Goal: Information Seeking & Learning: Find specific fact

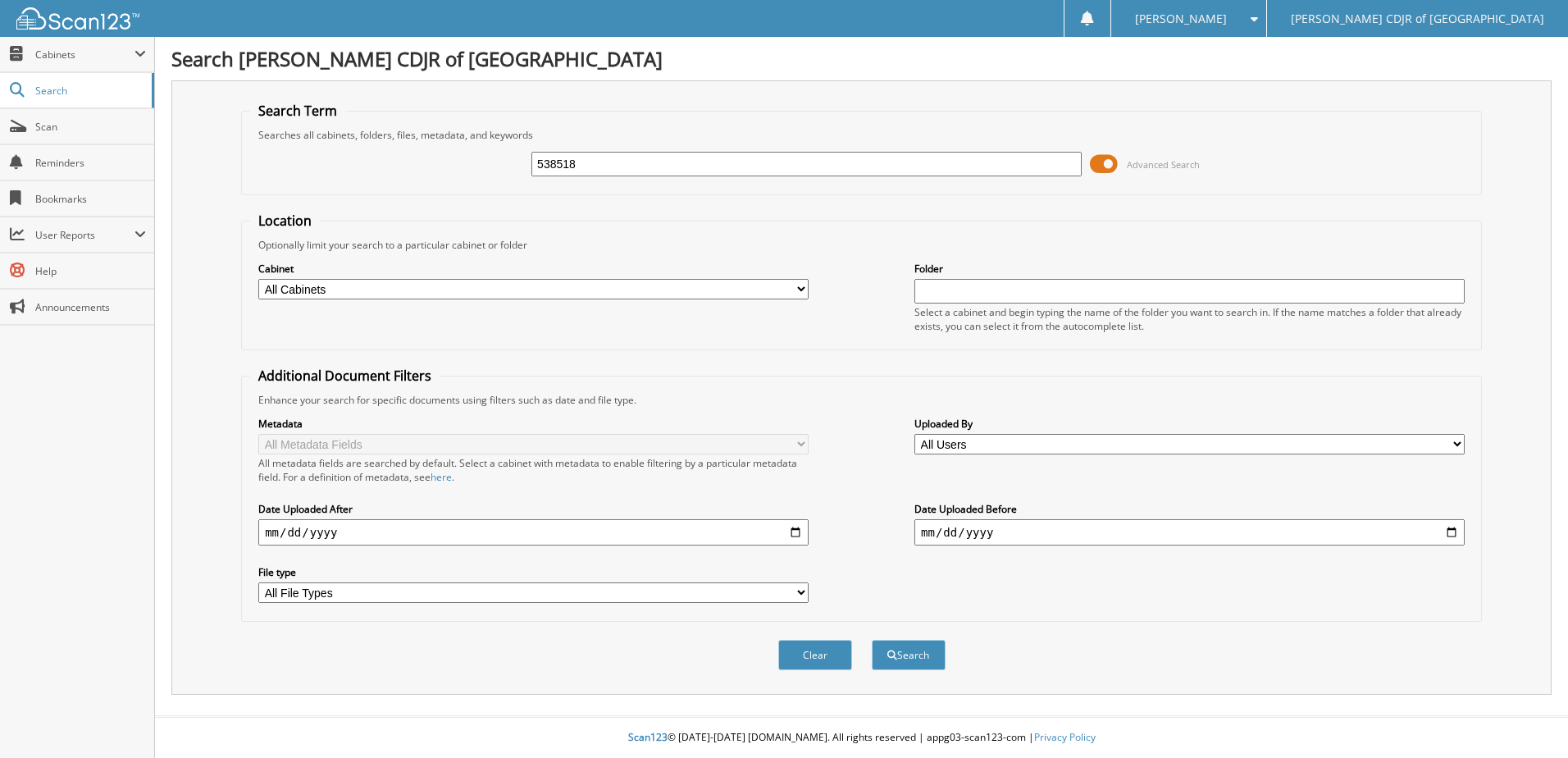
type input "538518"
click at [872, 639] on button "Search" at bounding box center [909, 654] width 74 height 31
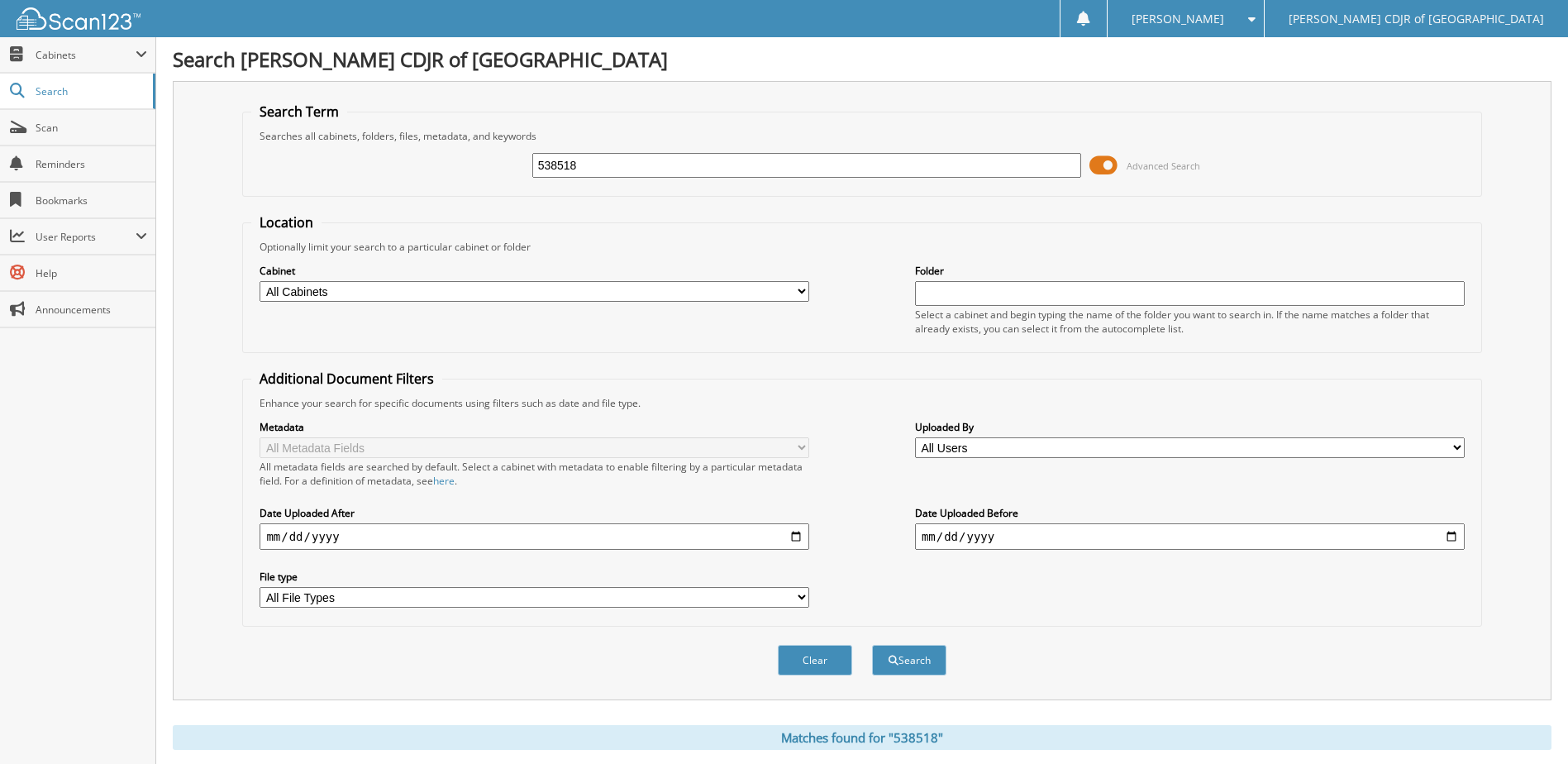
scroll to position [225, 0]
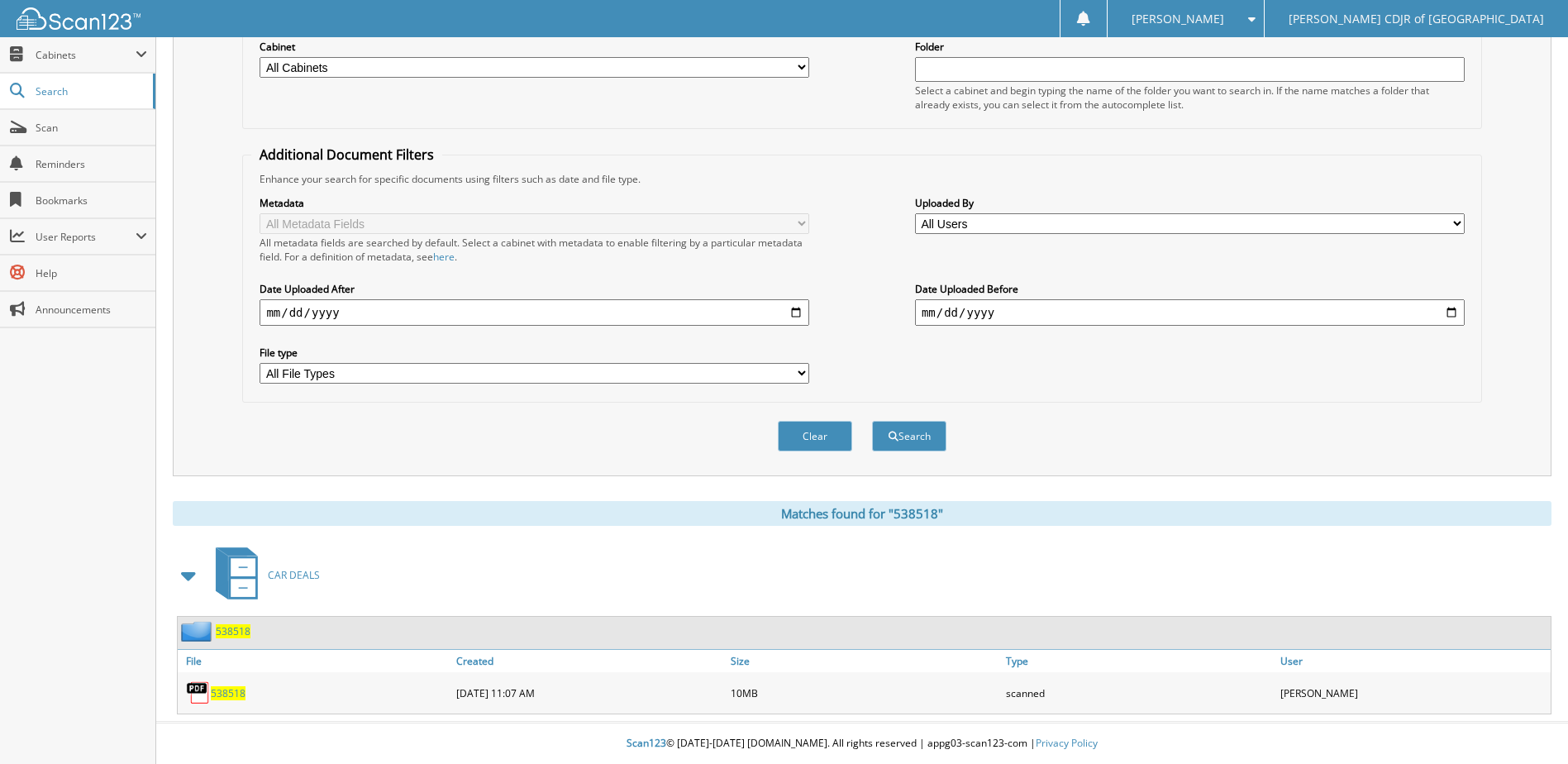
click at [242, 626] on span "538518" at bounding box center [232, 631] width 34 height 14
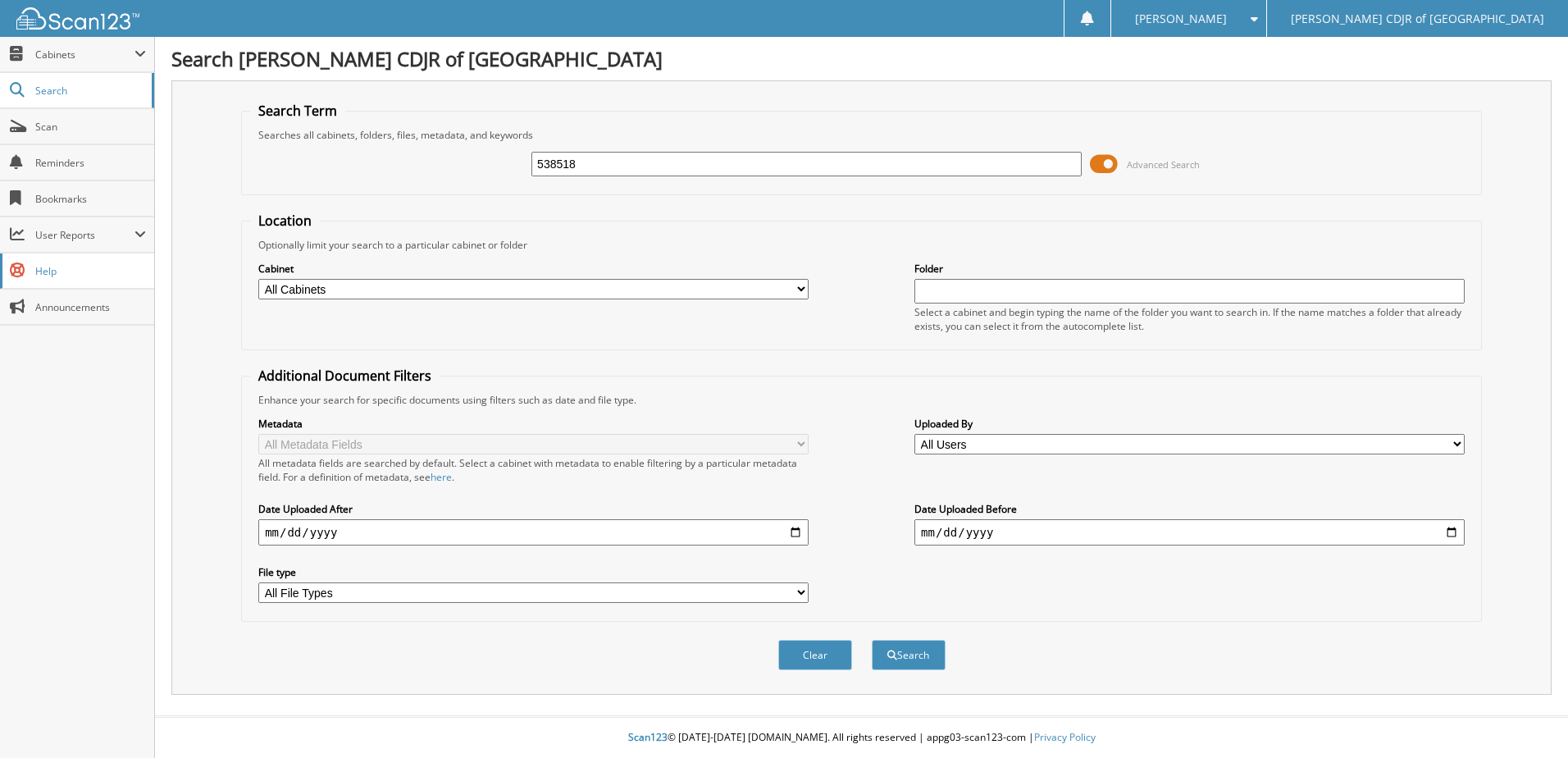
type input "538518"
click at [872, 639] on button "Search" at bounding box center [909, 654] width 74 height 31
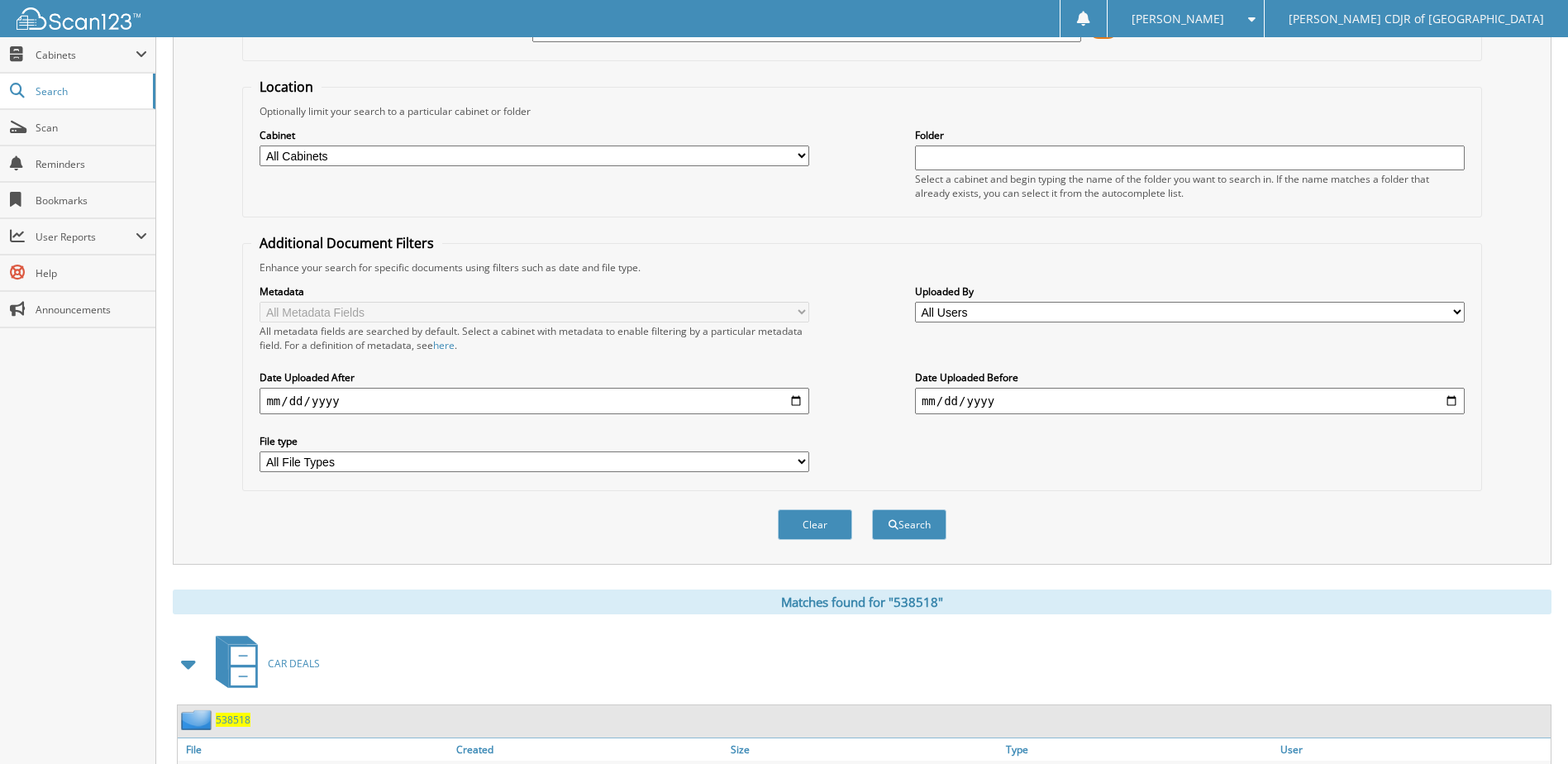
scroll to position [225, 0]
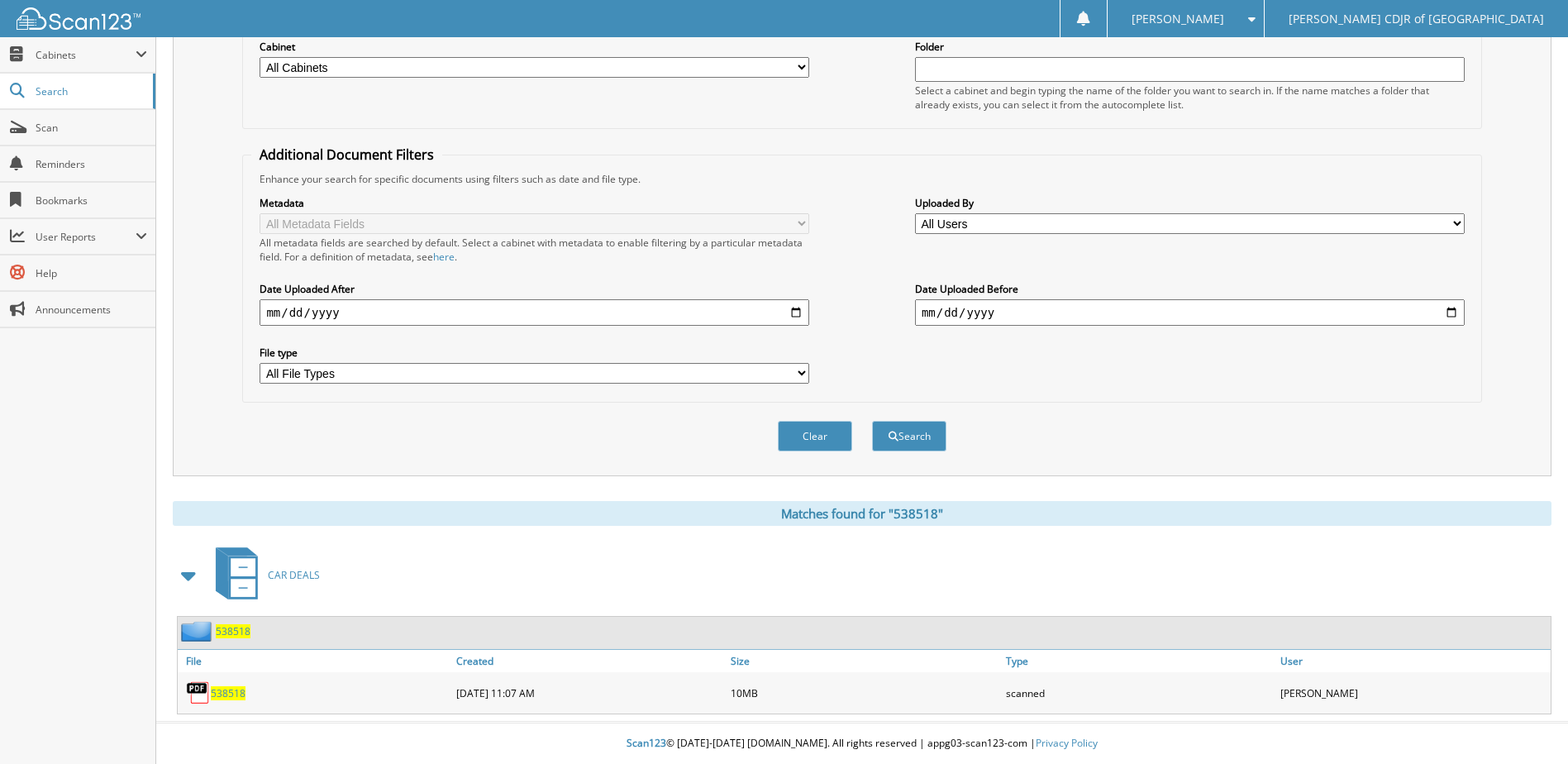
click at [227, 632] on span "538518" at bounding box center [232, 631] width 34 height 14
click at [296, 581] on span "CAR DEALS" at bounding box center [294, 575] width 52 height 14
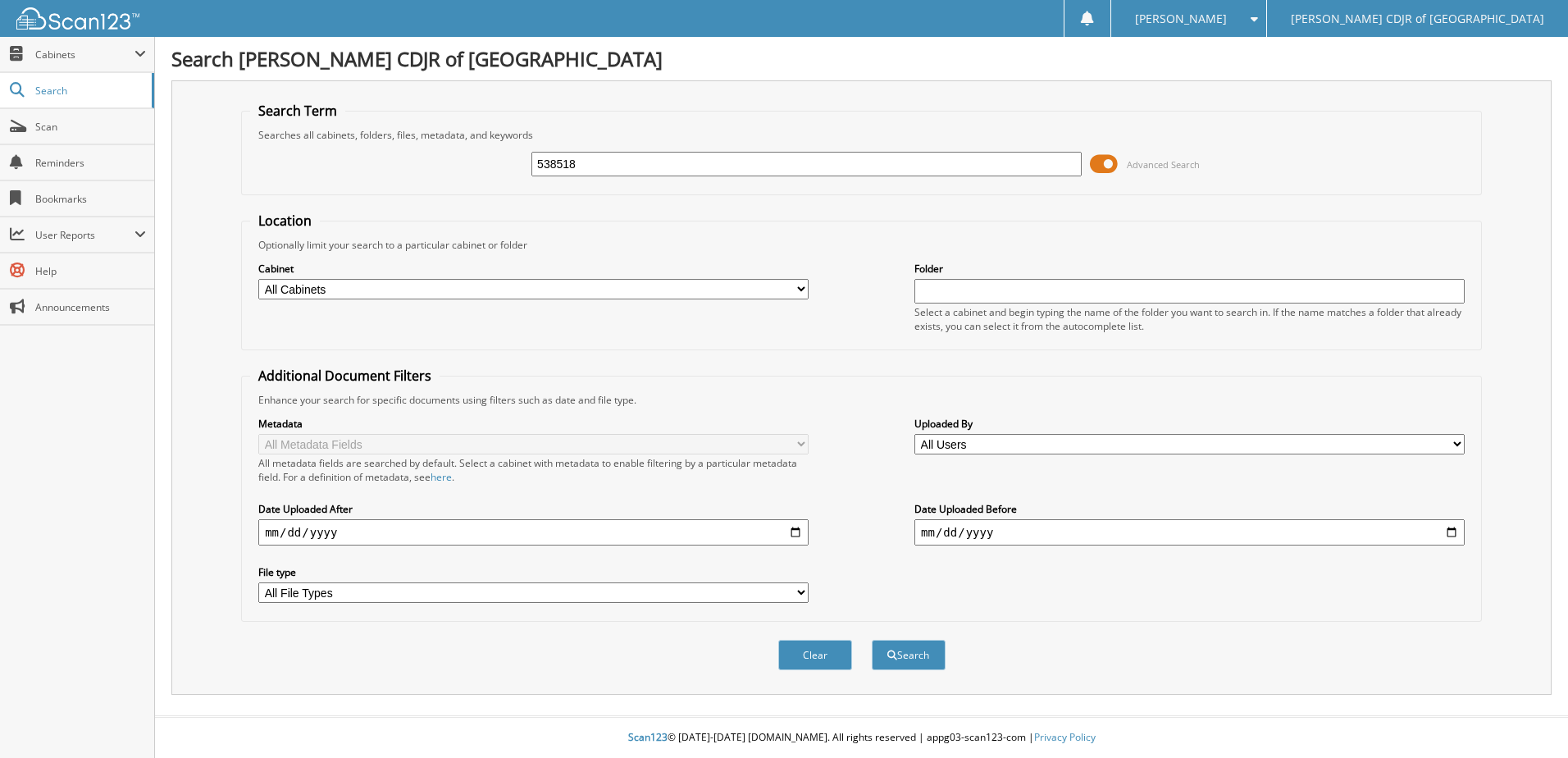
type input "538518"
click at [872, 639] on button "Search" at bounding box center [909, 654] width 74 height 31
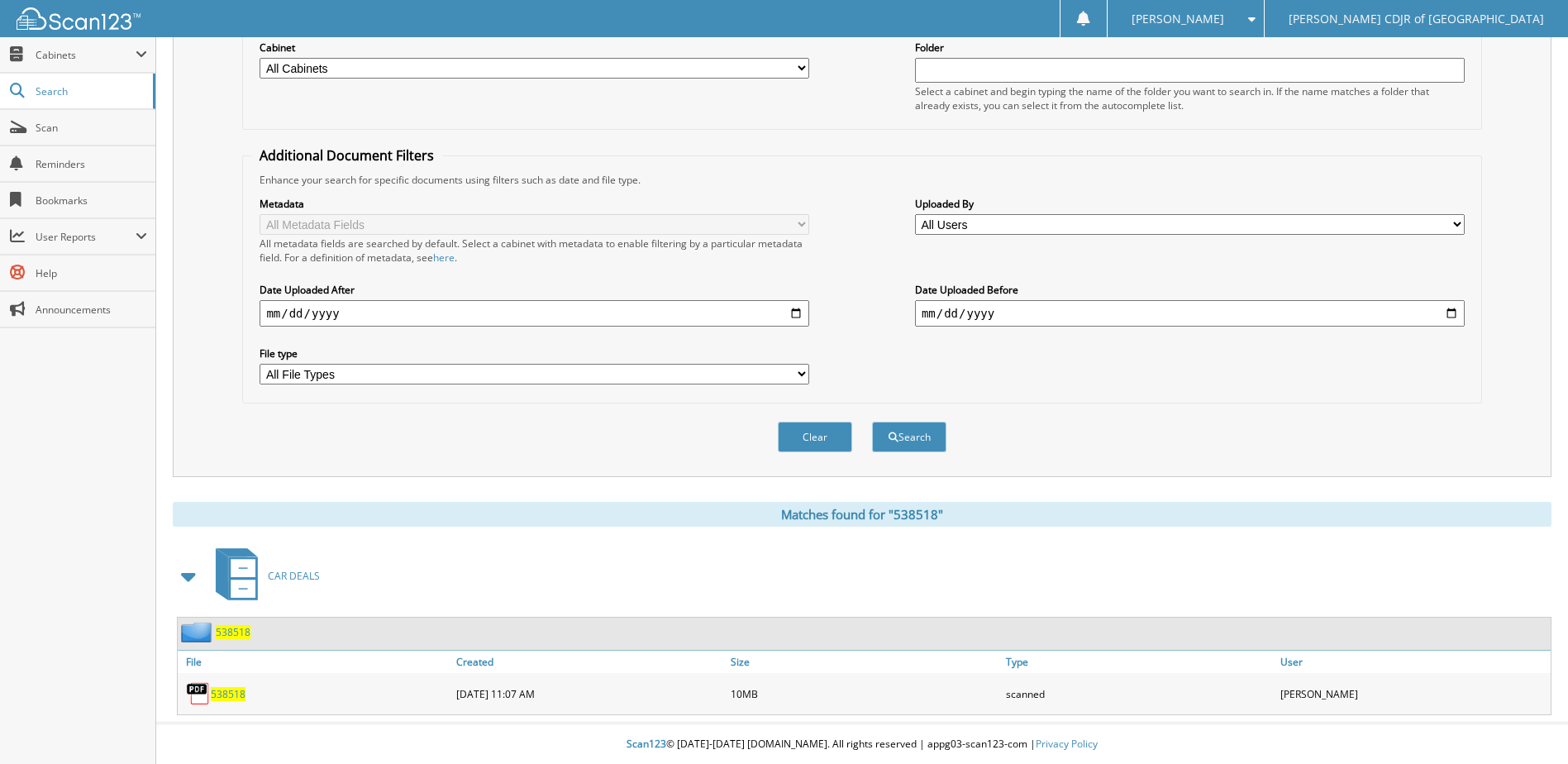
scroll to position [225, 0]
click at [230, 629] on span "538518" at bounding box center [232, 631] width 34 height 14
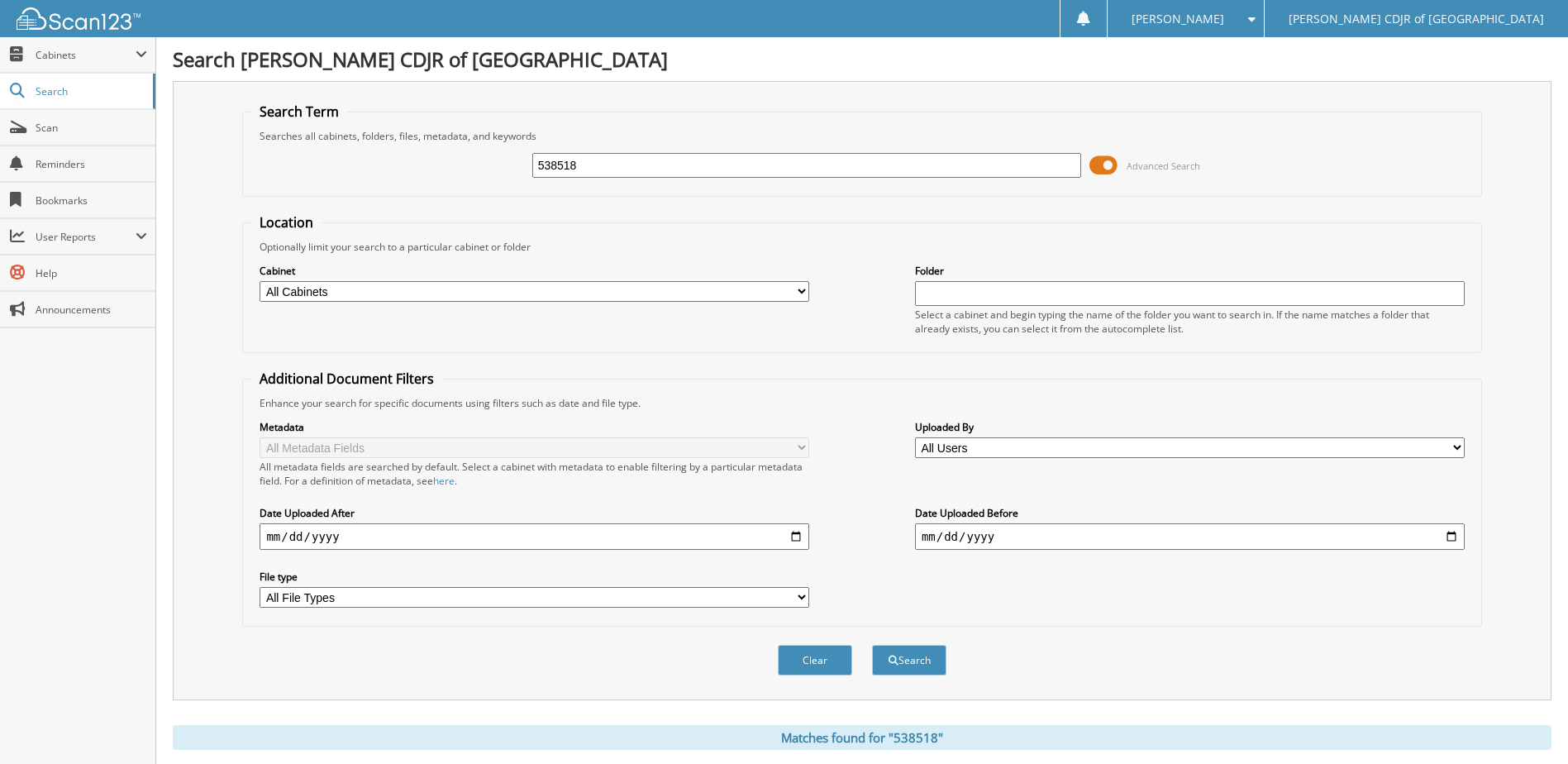
click at [747, 164] on input "538518" at bounding box center [807, 165] width 549 height 25
type input "5"
click at [61, 124] on span "Scan" at bounding box center [91, 127] width 112 height 14
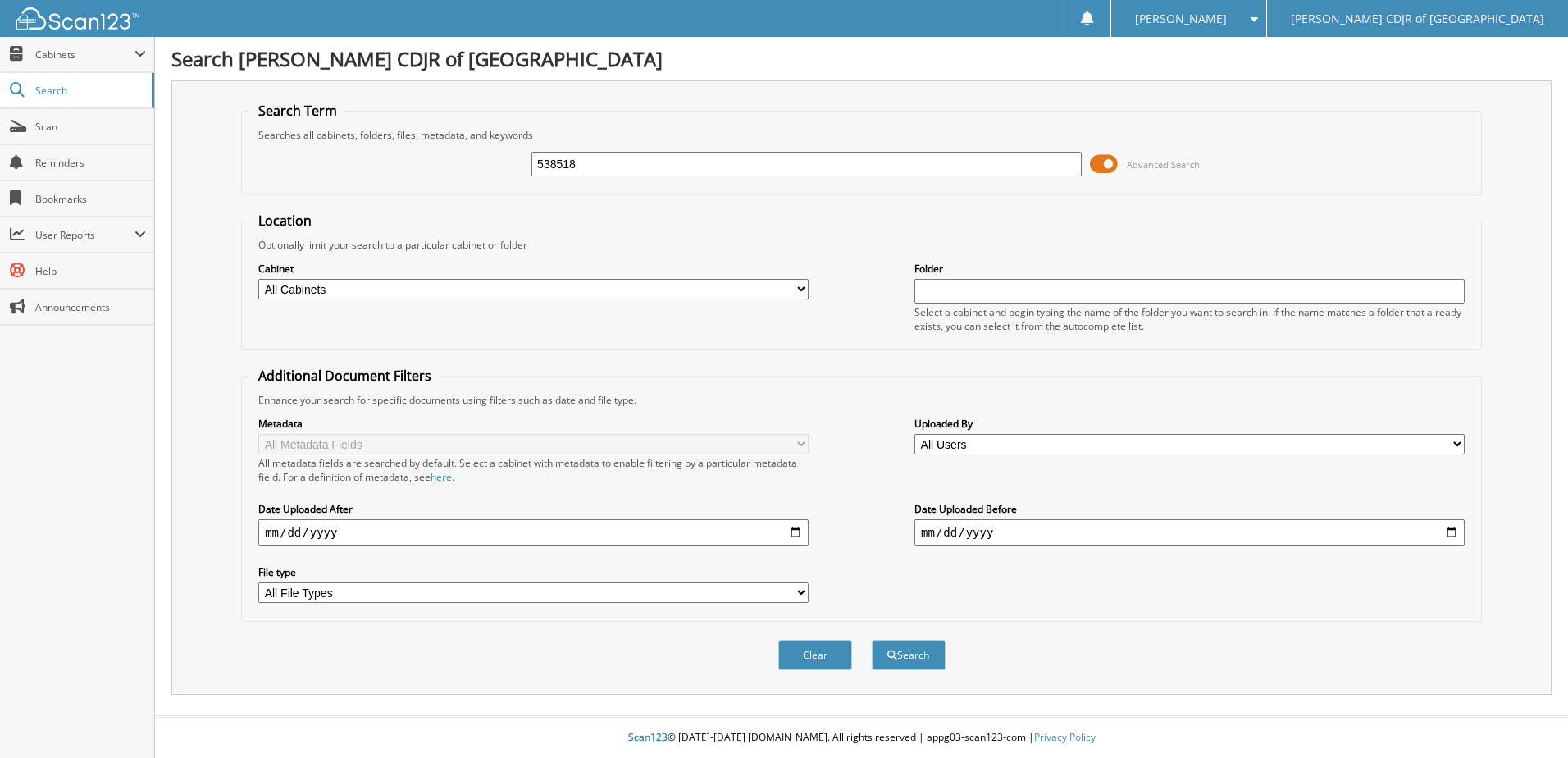
type input "538518"
click at [872, 639] on button "Search" at bounding box center [909, 654] width 74 height 31
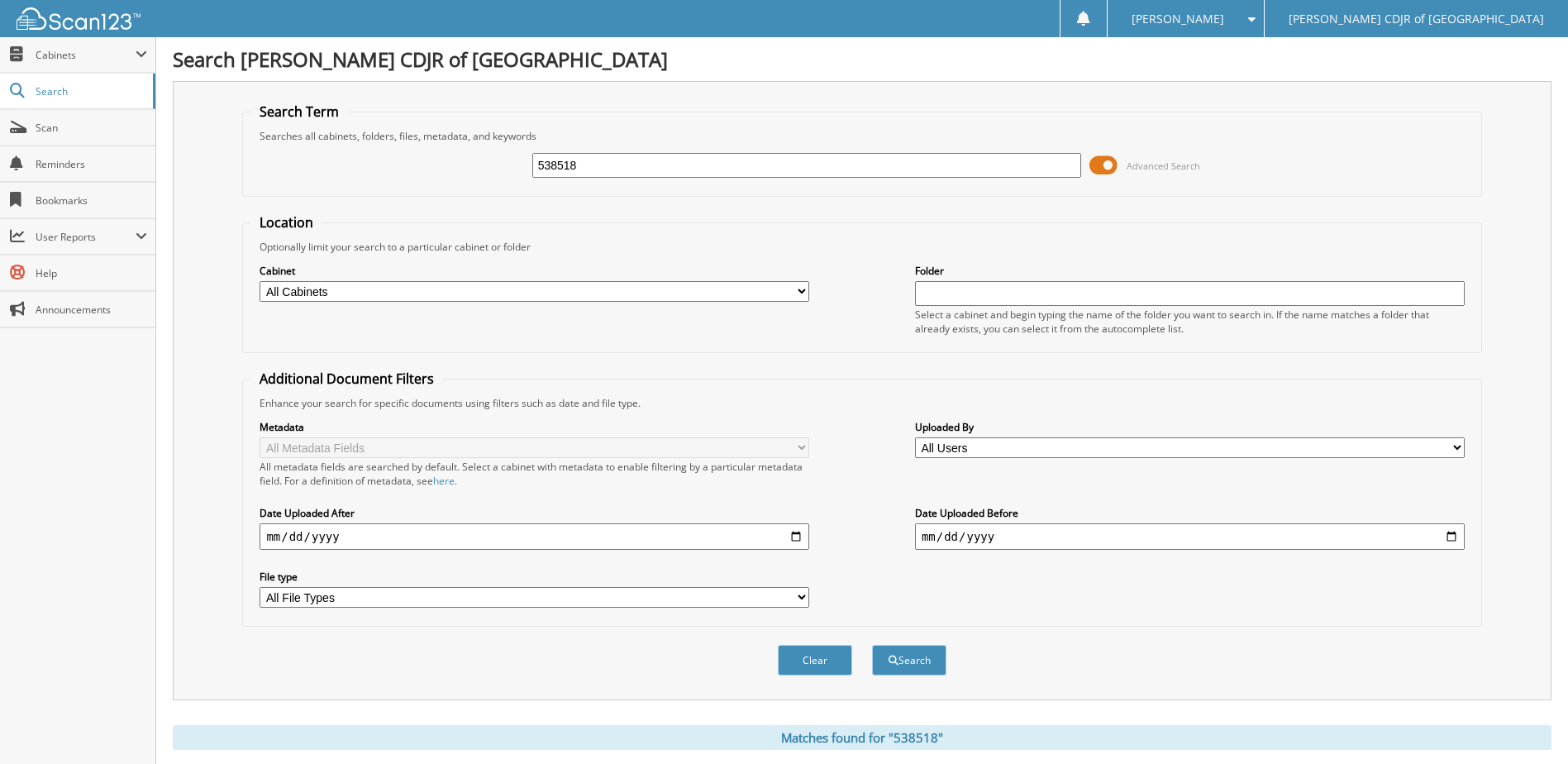
scroll to position [225, 0]
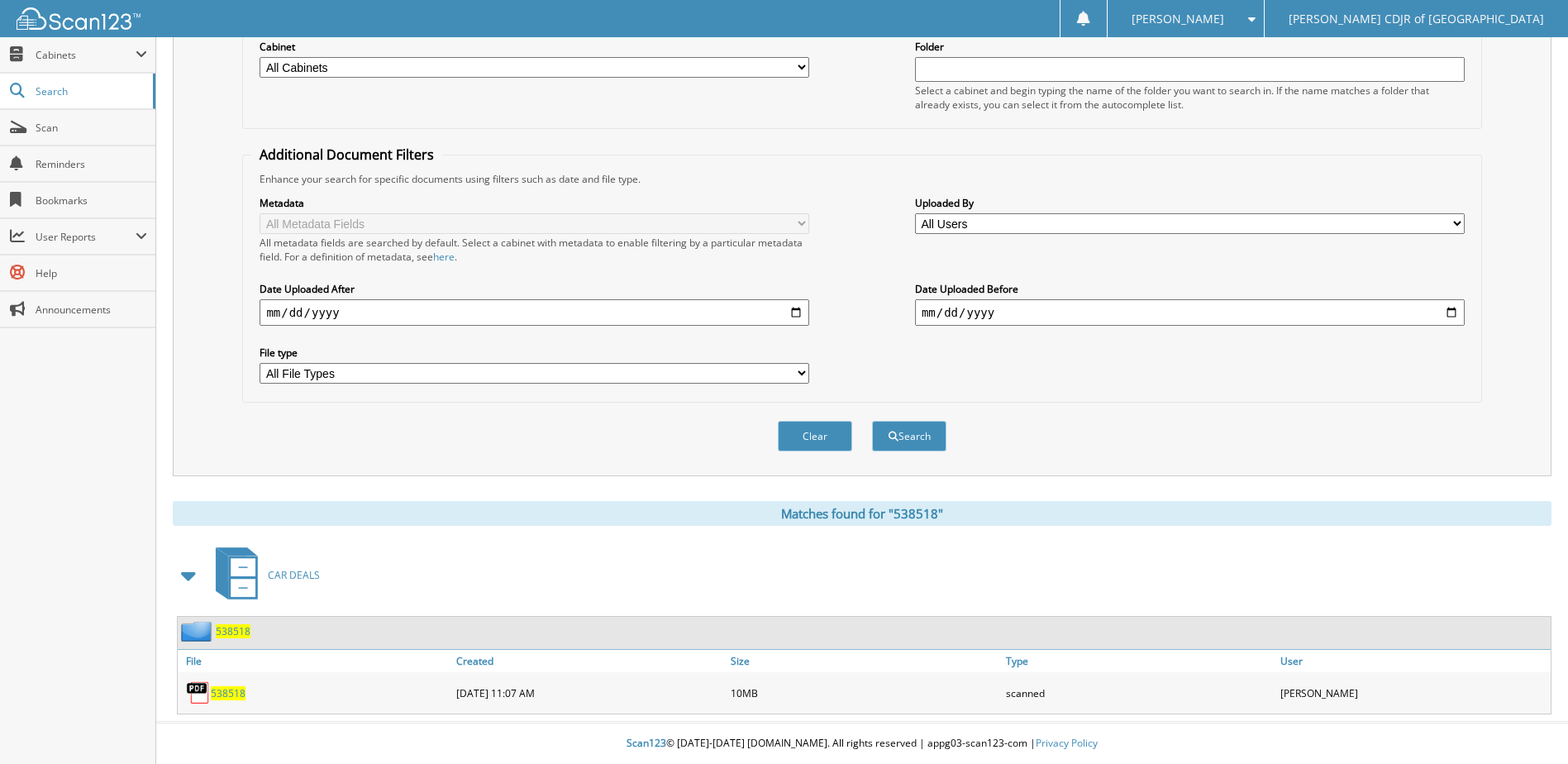
click at [239, 636] on span "538518" at bounding box center [232, 631] width 34 height 14
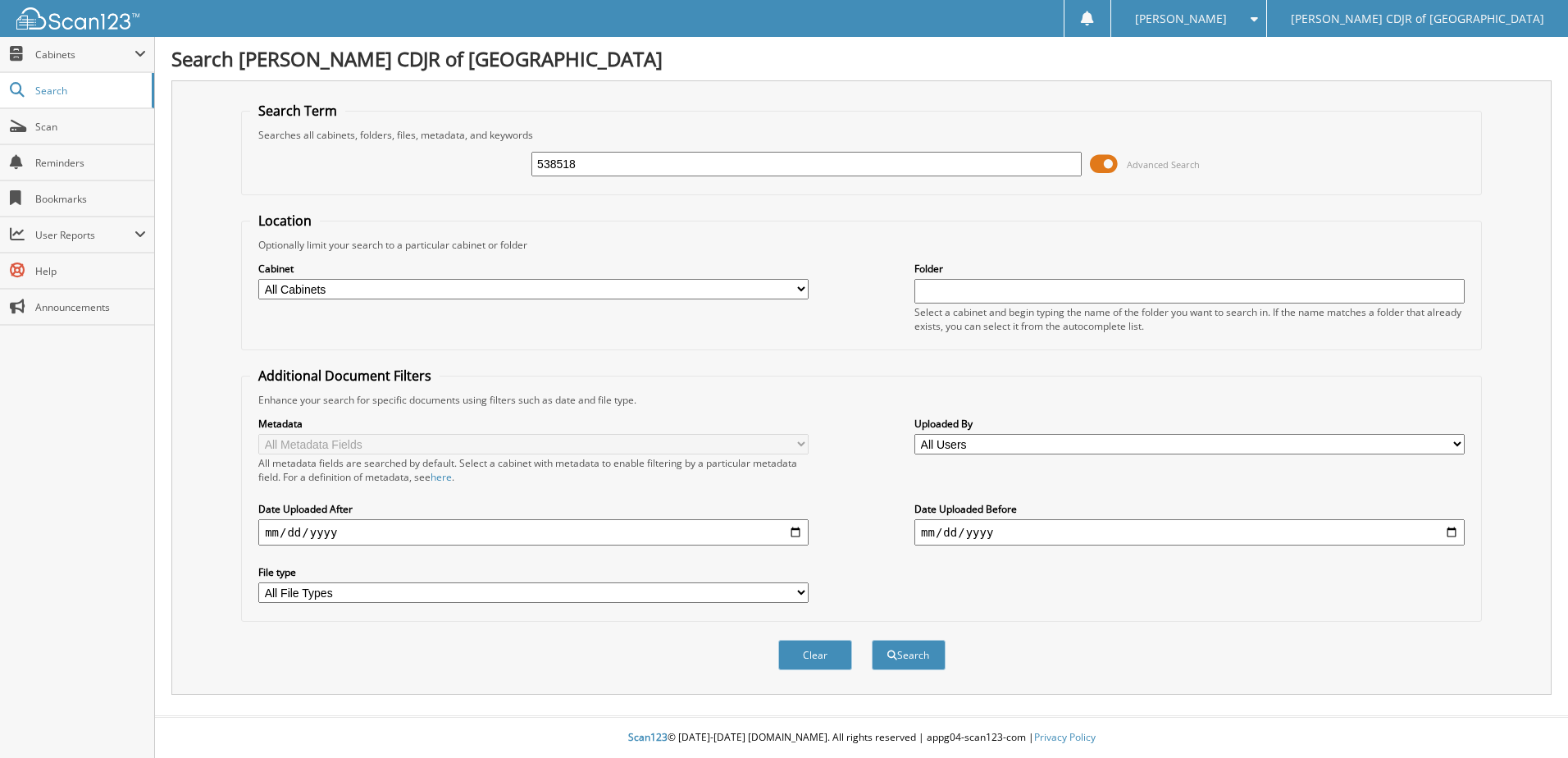
type input "538518"
click at [872, 639] on button "Search" at bounding box center [909, 654] width 74 height 31
click at [64, 89] on span "Search" at bounding box center [89, 91] width 108 height 14
click at [40, 94] on span "Search" at bounding box center [89, 91] width 108 height 14
click at [49, 93] on span "Search" at bounding box center [89, 91] width 108 height 14
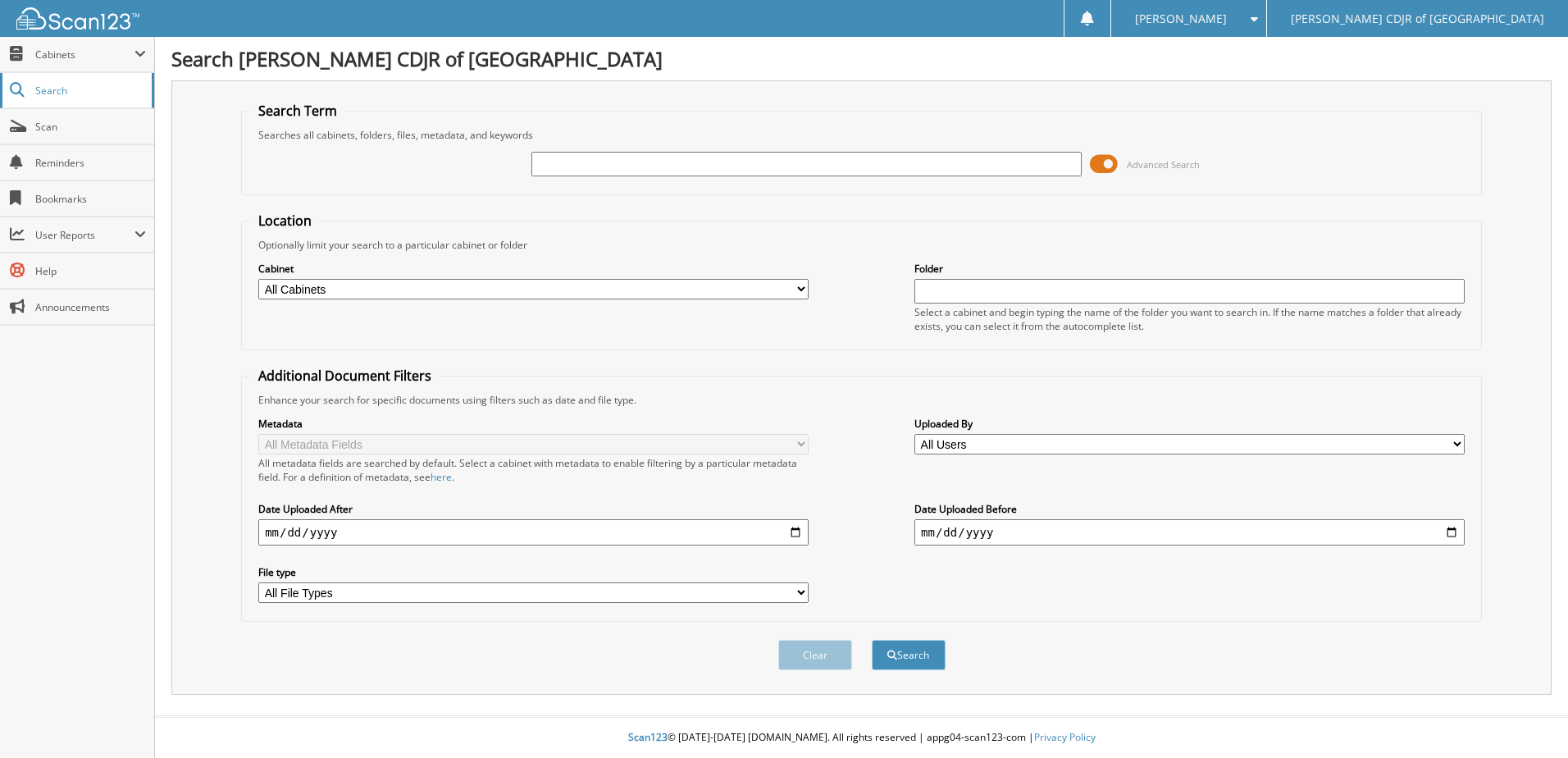
click at [63, 92] on span "Search" at bounding box center [89, 91] width 108 height 14
type input "539654"
click at [872, 639] on button "Search" at bounding box center [909, 654] width 74 height 31
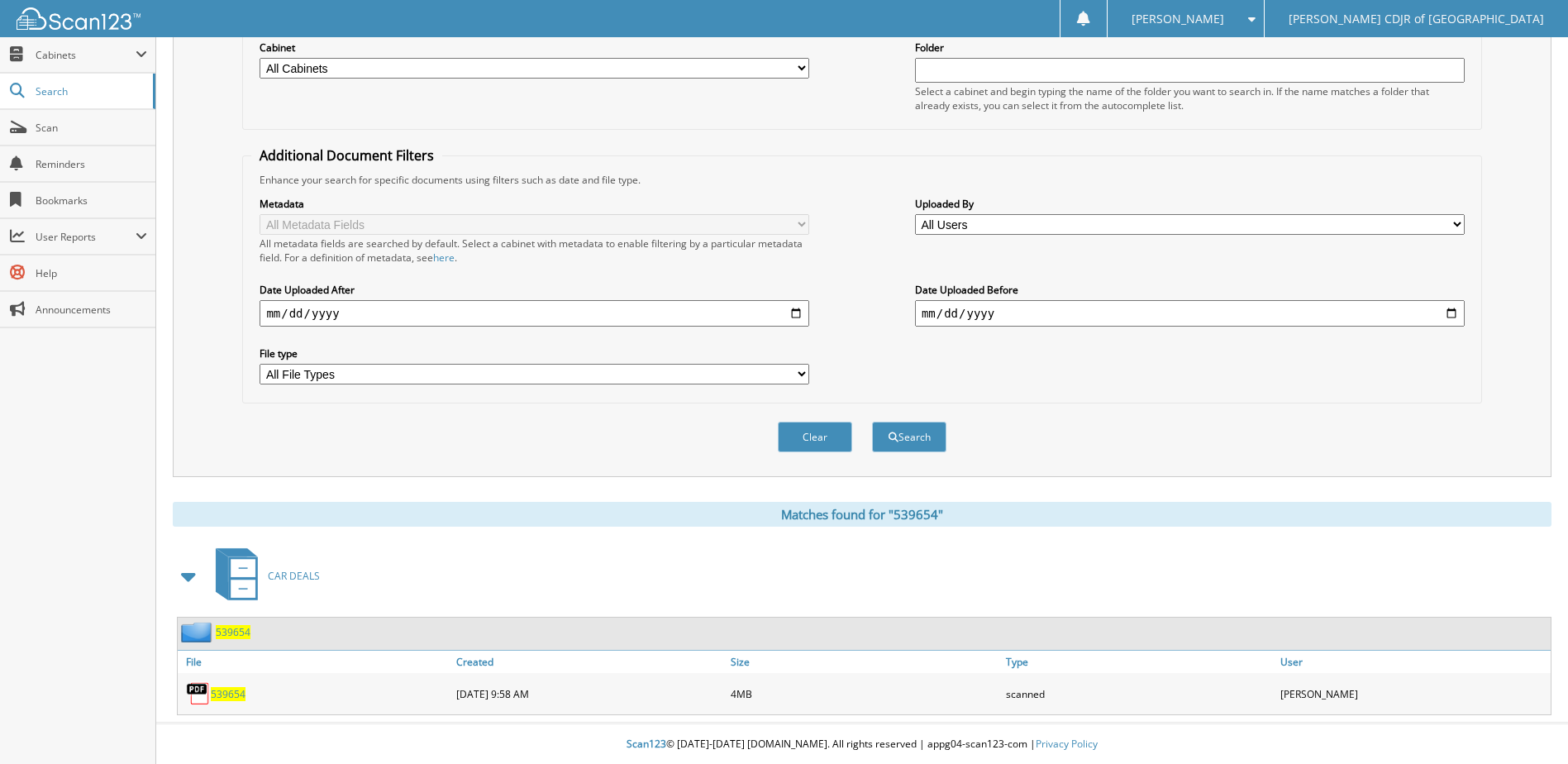
scroll to position [225, 0]
click at [235, 629] on span "539654" at bounding box center [232, 631] width 34 height 14
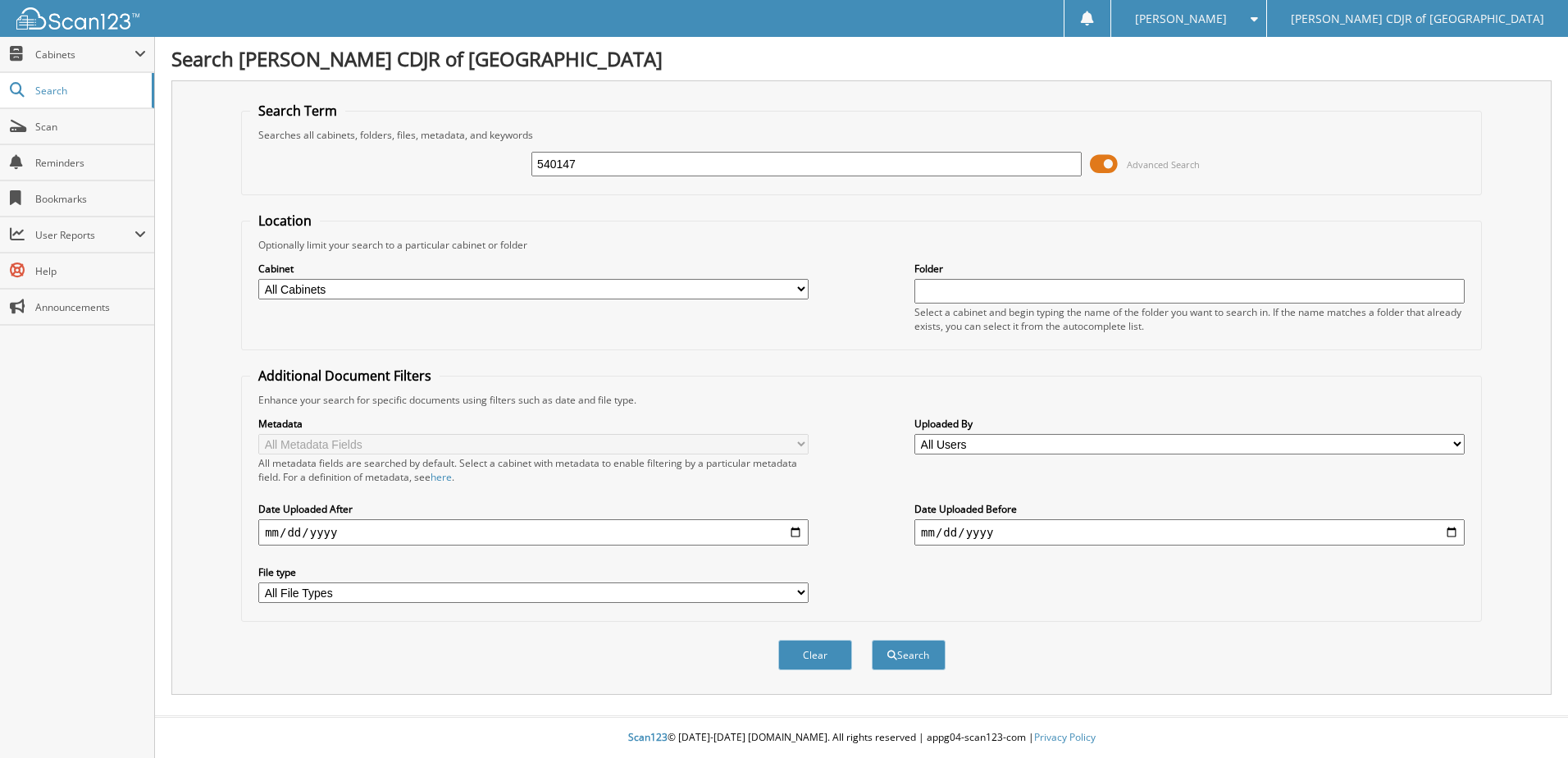
type input "540147"
click at [872, 639] on button "Search" at bounding box center [909, 654] width 74 height 31
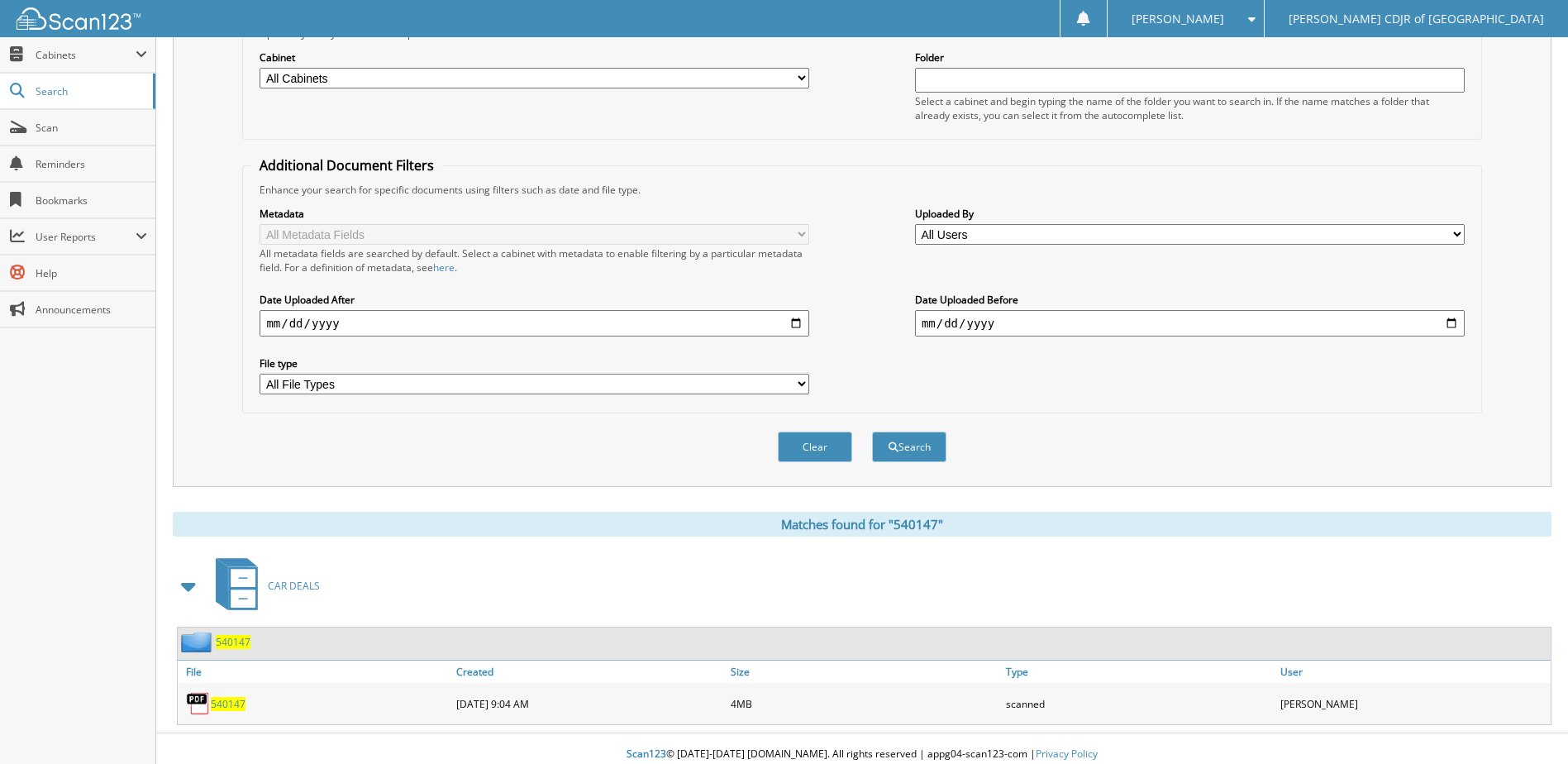
scroll to position [225, 0]
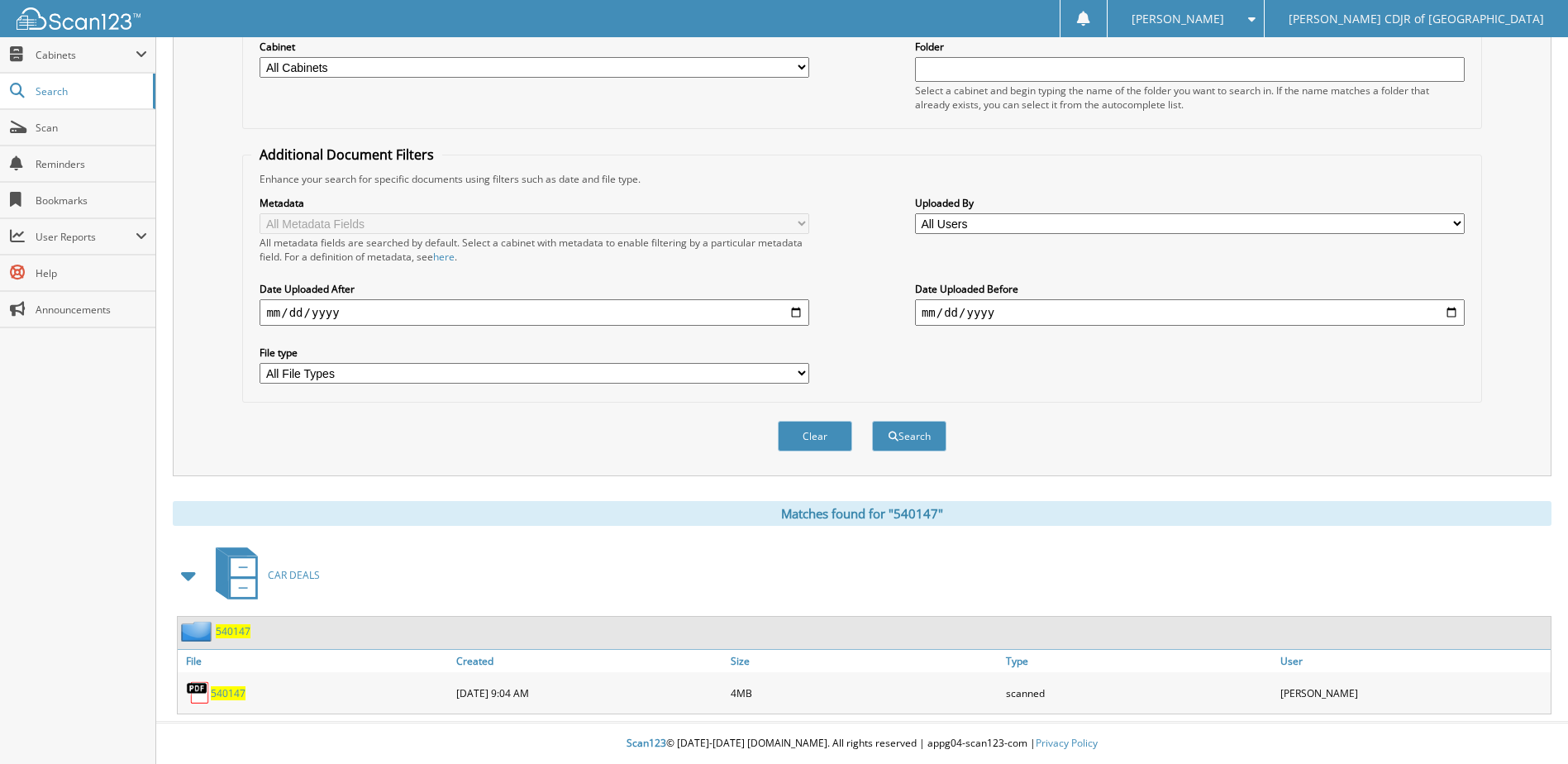
click at [224, 627] on span "540147" at bounding box center [232, 631] width 34 height 14
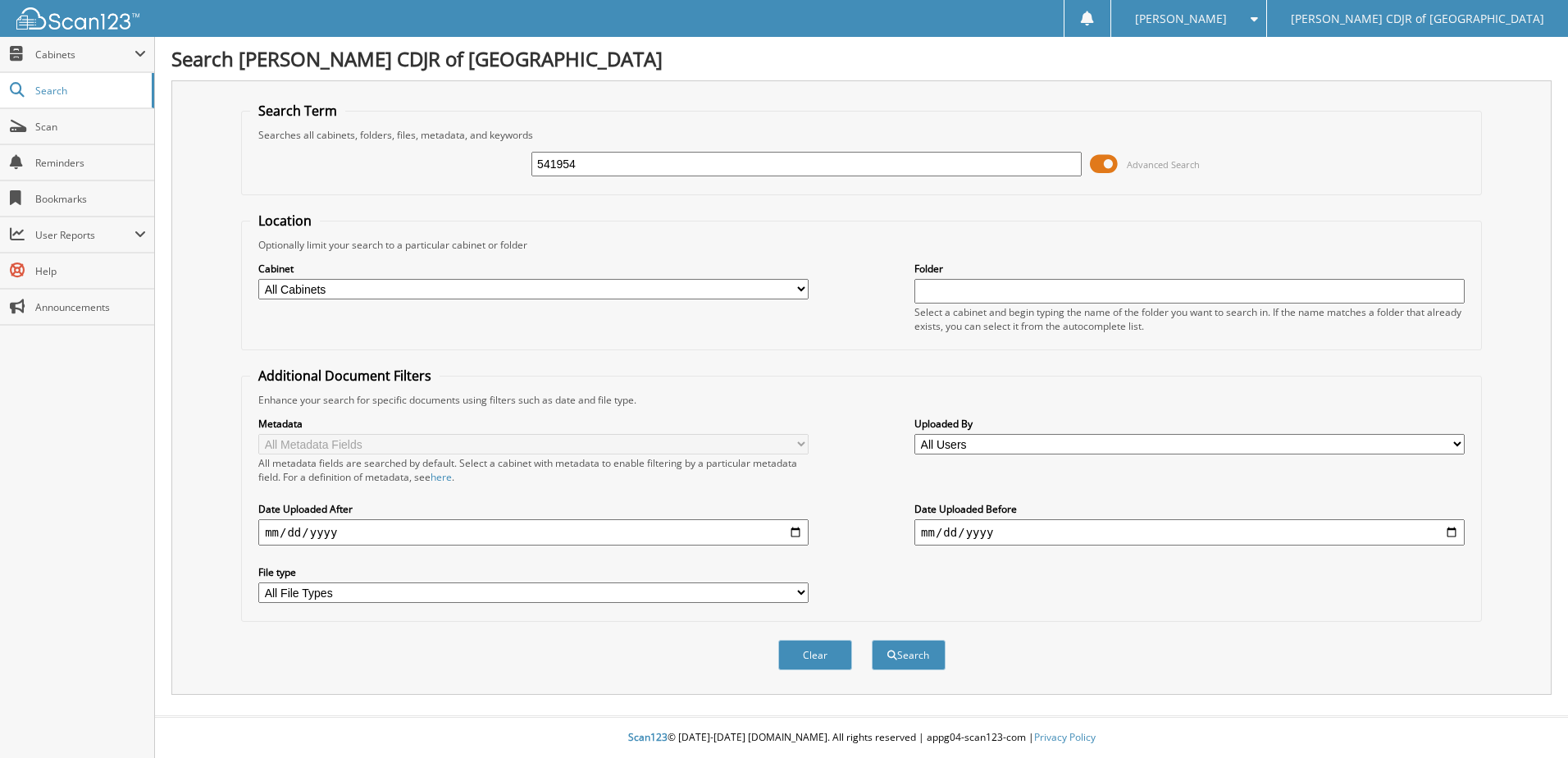
type input "541954"
click at [872, 639] on button "Search" at bounding box center [909, 654] width 74 height 31
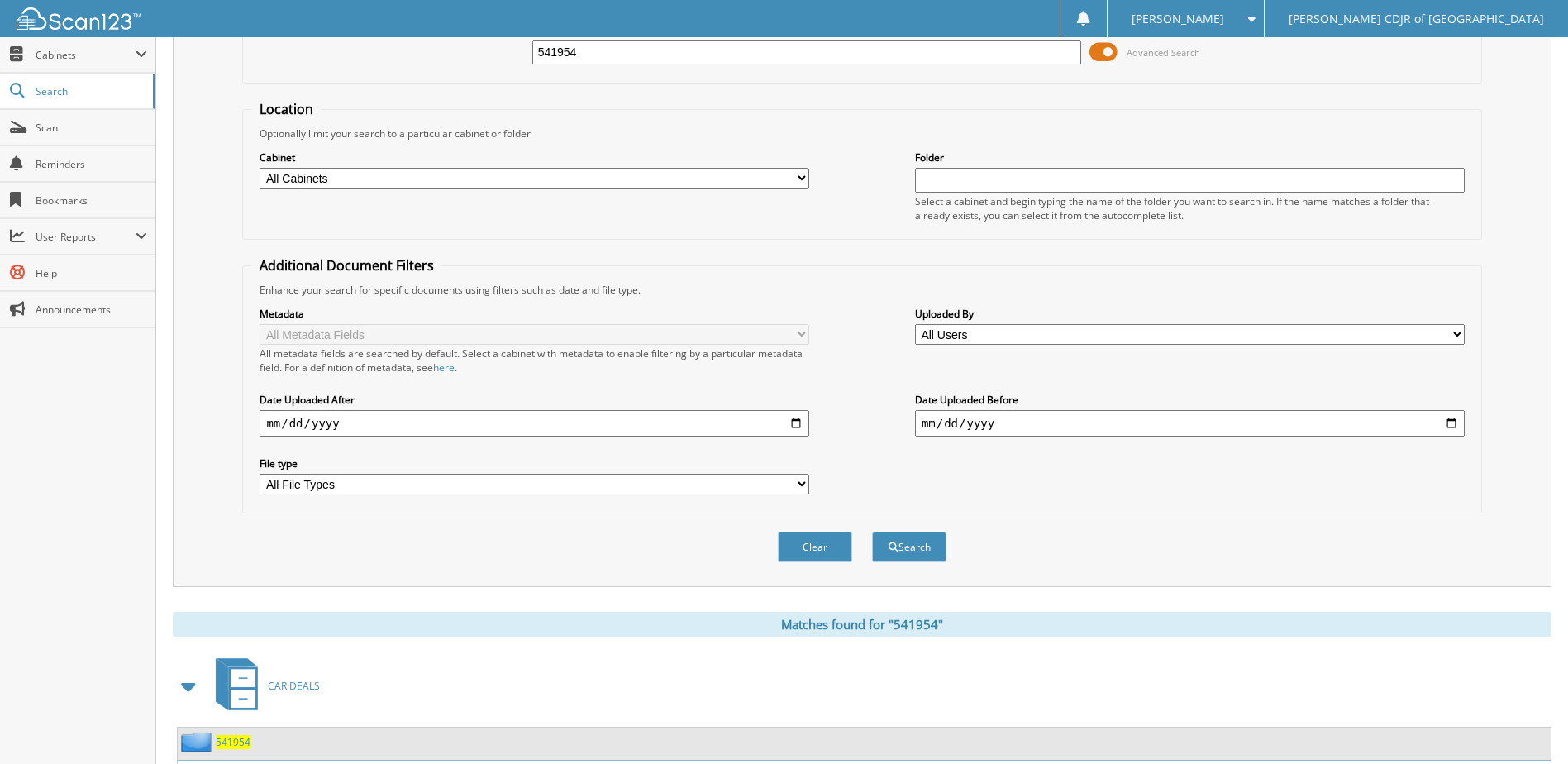
scroll to position [225, 0]
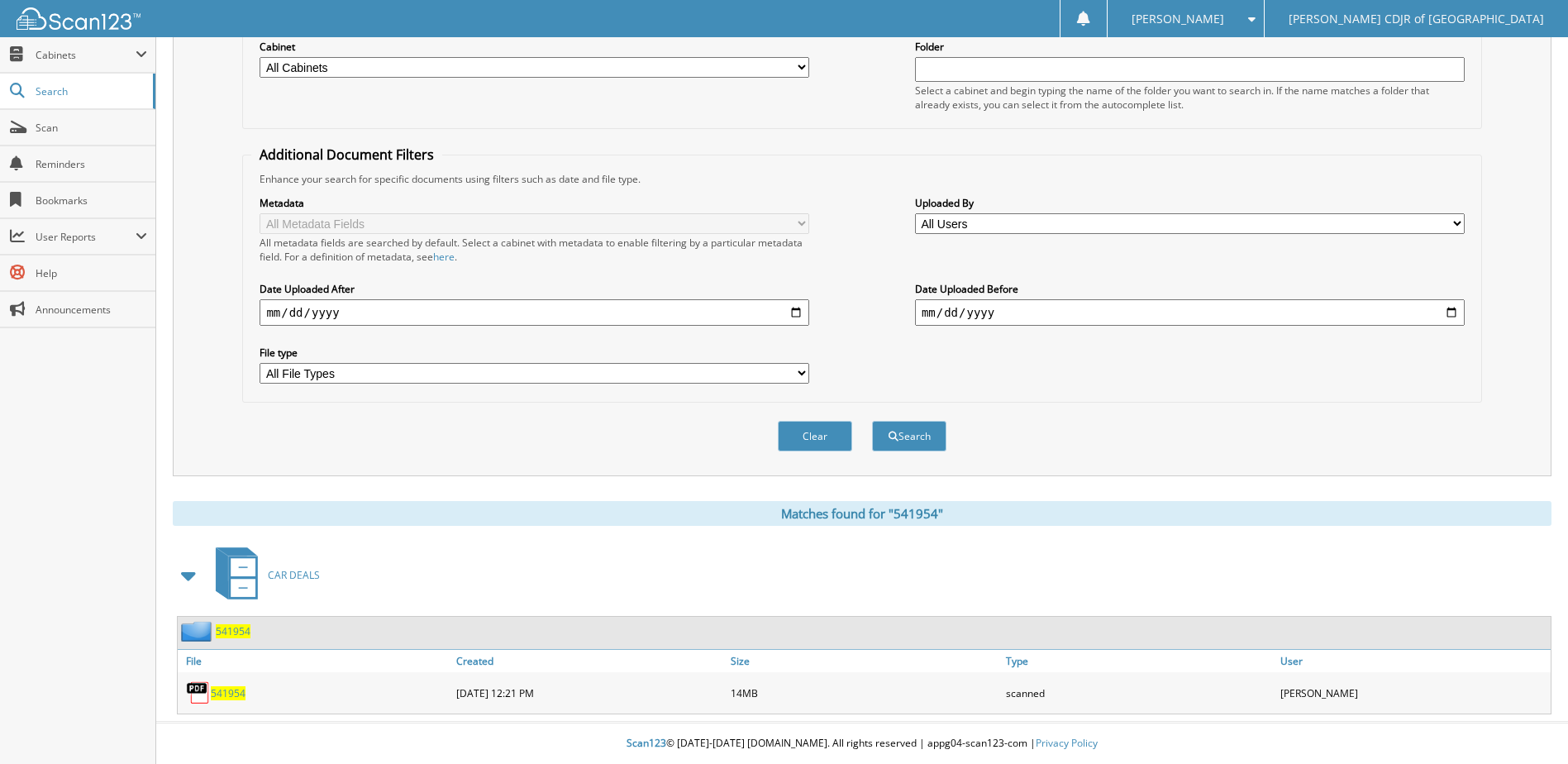
click at [223, 629] on span "541954" at bounding box center [232, 631] width 34 height 14
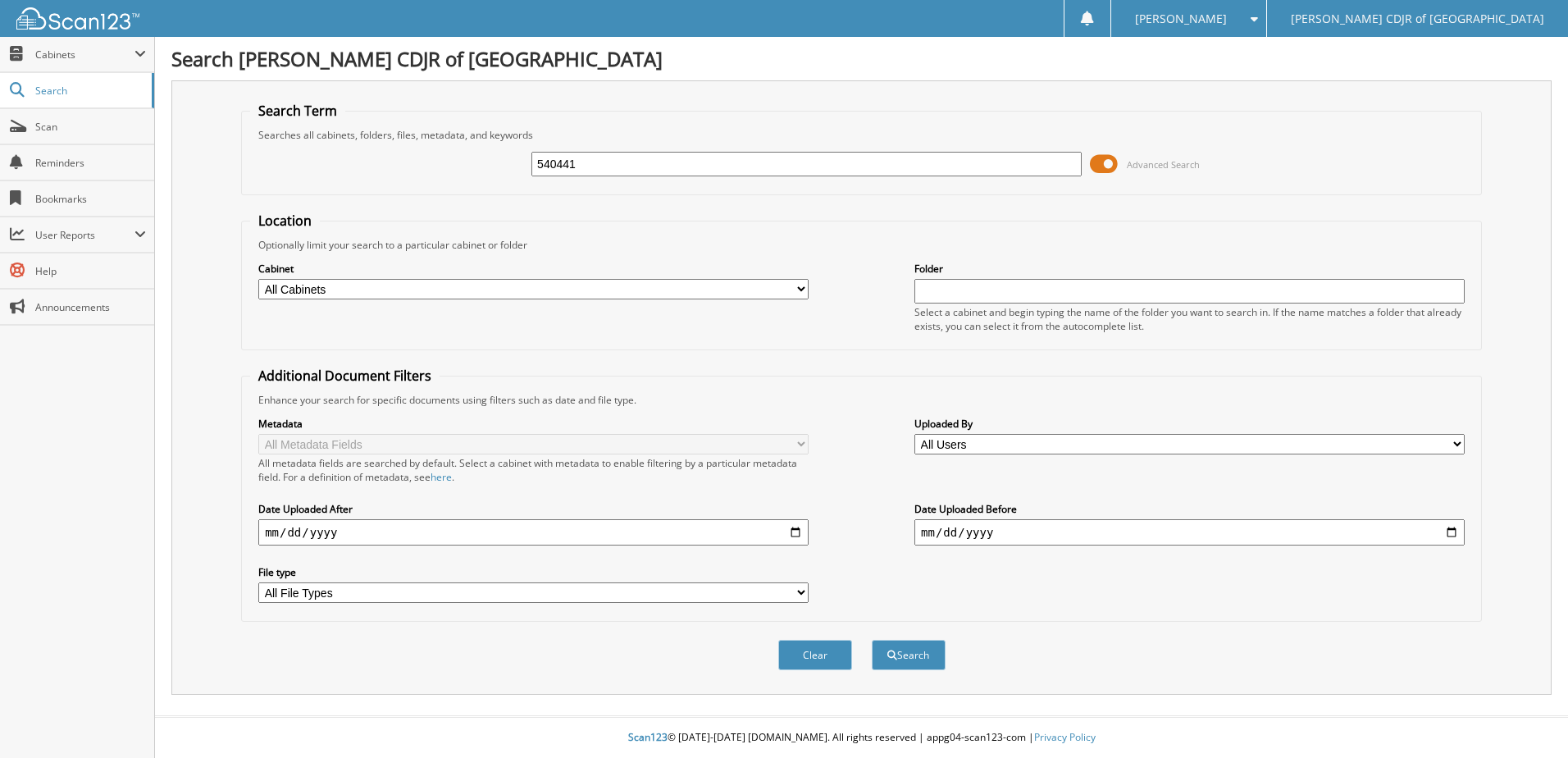
type input "540441"
click at [872, 639] on button "Search" at bounding box center [909, 654] width 74 height 31
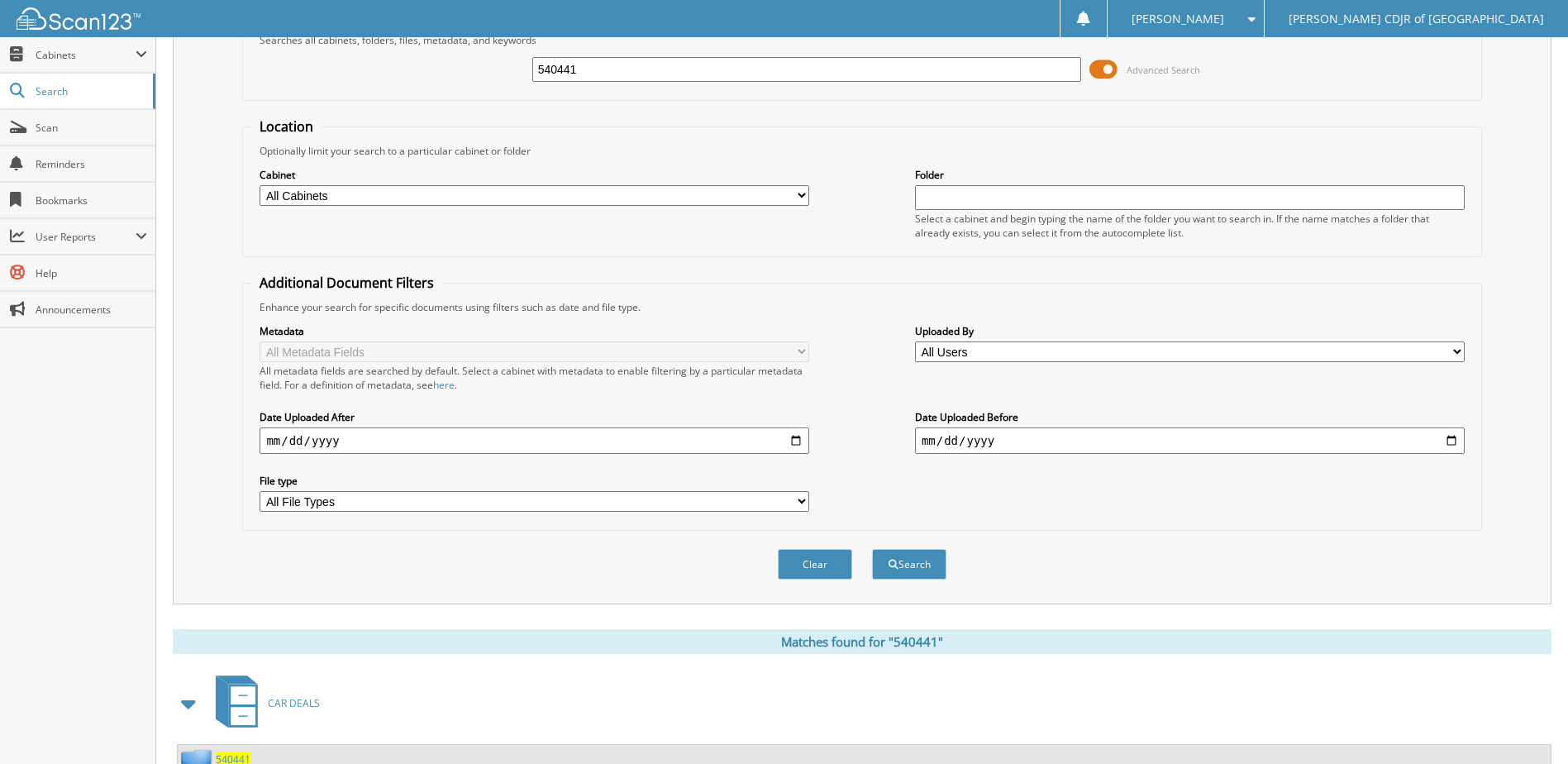
scroll to position [225, 0]
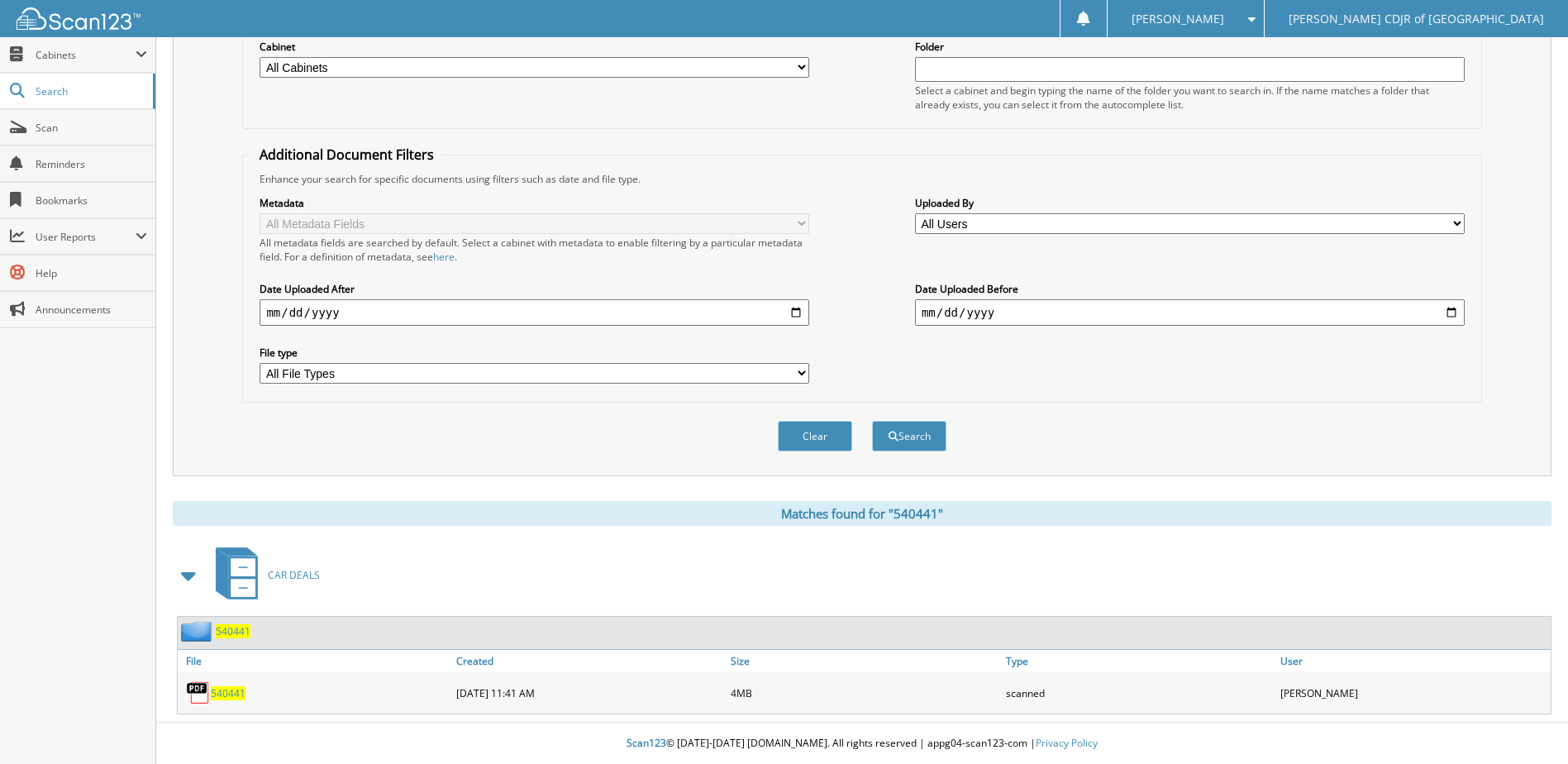
click at [235, 631] on span "540441" at bounding box center [232, 631] width 34 height 14
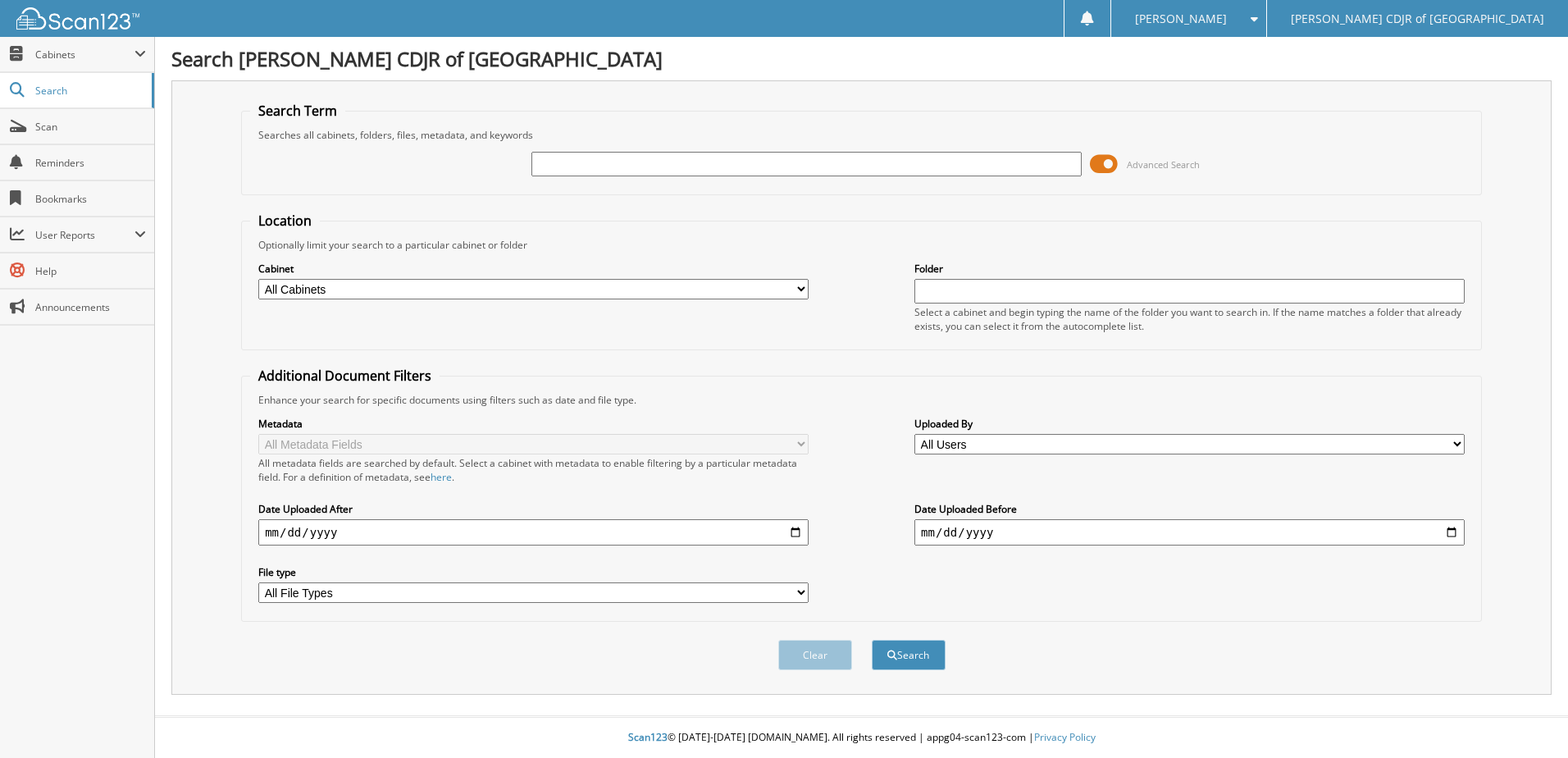
drag, startPoint x: 673, startPoint y: 167, endPoint x: 693, endPoint y: 159, distance: 21.5
click at [673, 167] on input "text" at bounding box center [806, 164] width 550 height 24
type input "540136"
click at [872, 639] on button "Search" at bounding box center [909, 654] width 74 height 31
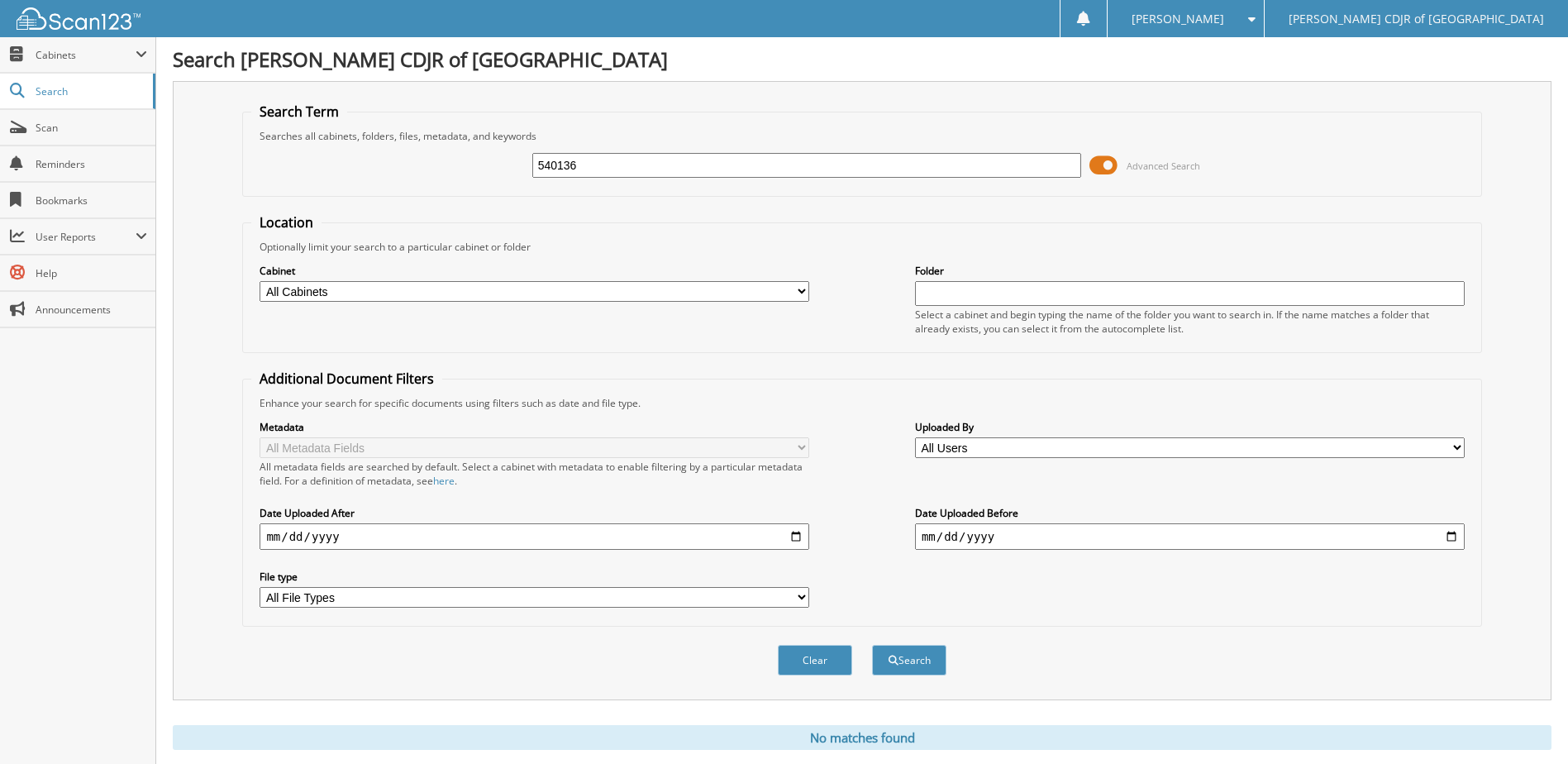
click at [699, 160] on input "540136" at bounding box center [807, 165] width 549 height 25
type input "540736"
click at [872, 644] on button "Search" at bounding box center [909, 659] width 75 height 31
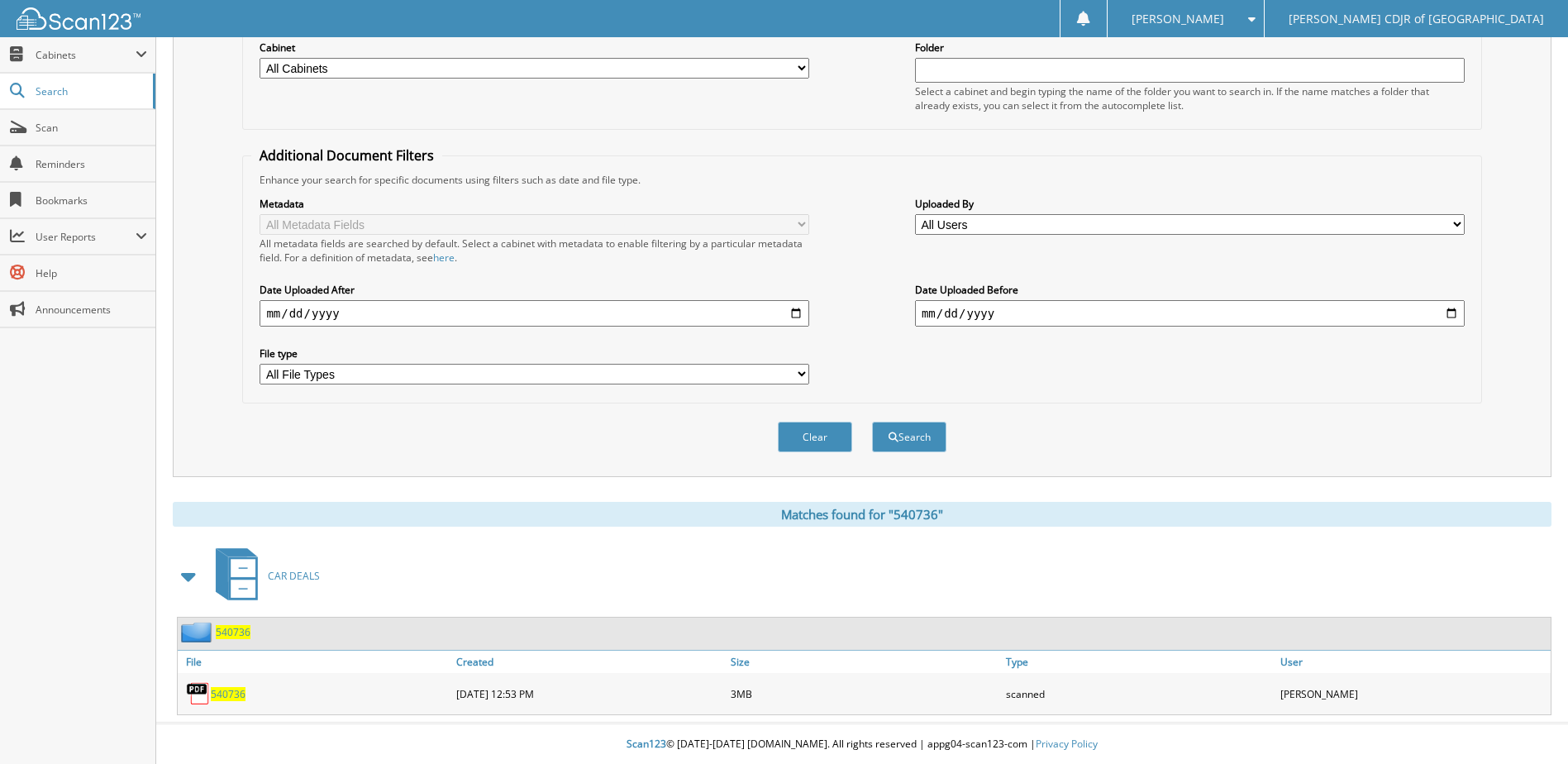
scroll to position [225, 0]
click at [214, 635] on img at bounding box center [198, 631] width 34 height 21
click at [236, 637] on span "540736" at bounding box center [232, 631] width 34 height 14
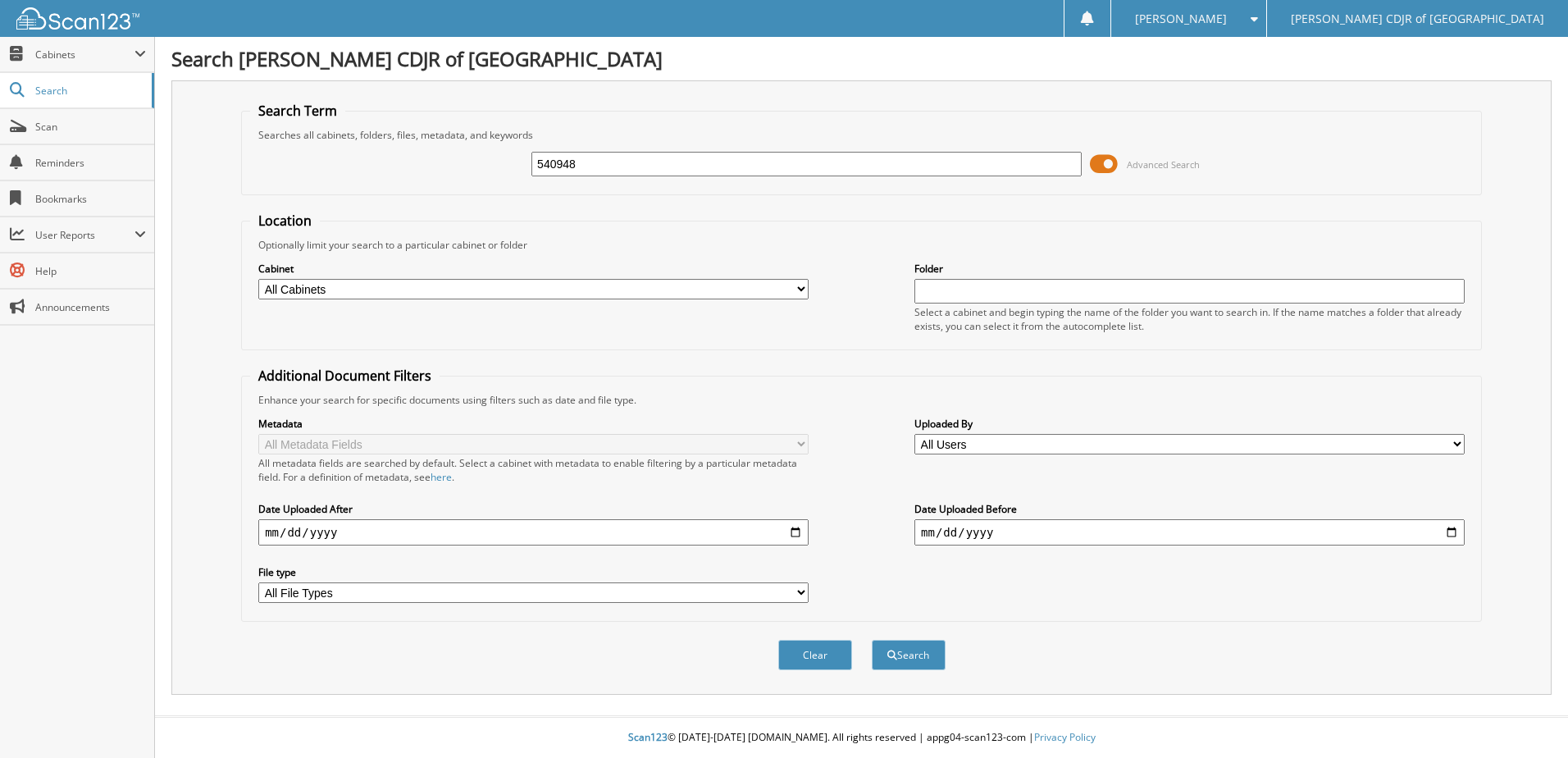
type input "540948"
click at [872, 639] on button "Search" at bounding box center [909, 654] width 74 height 31
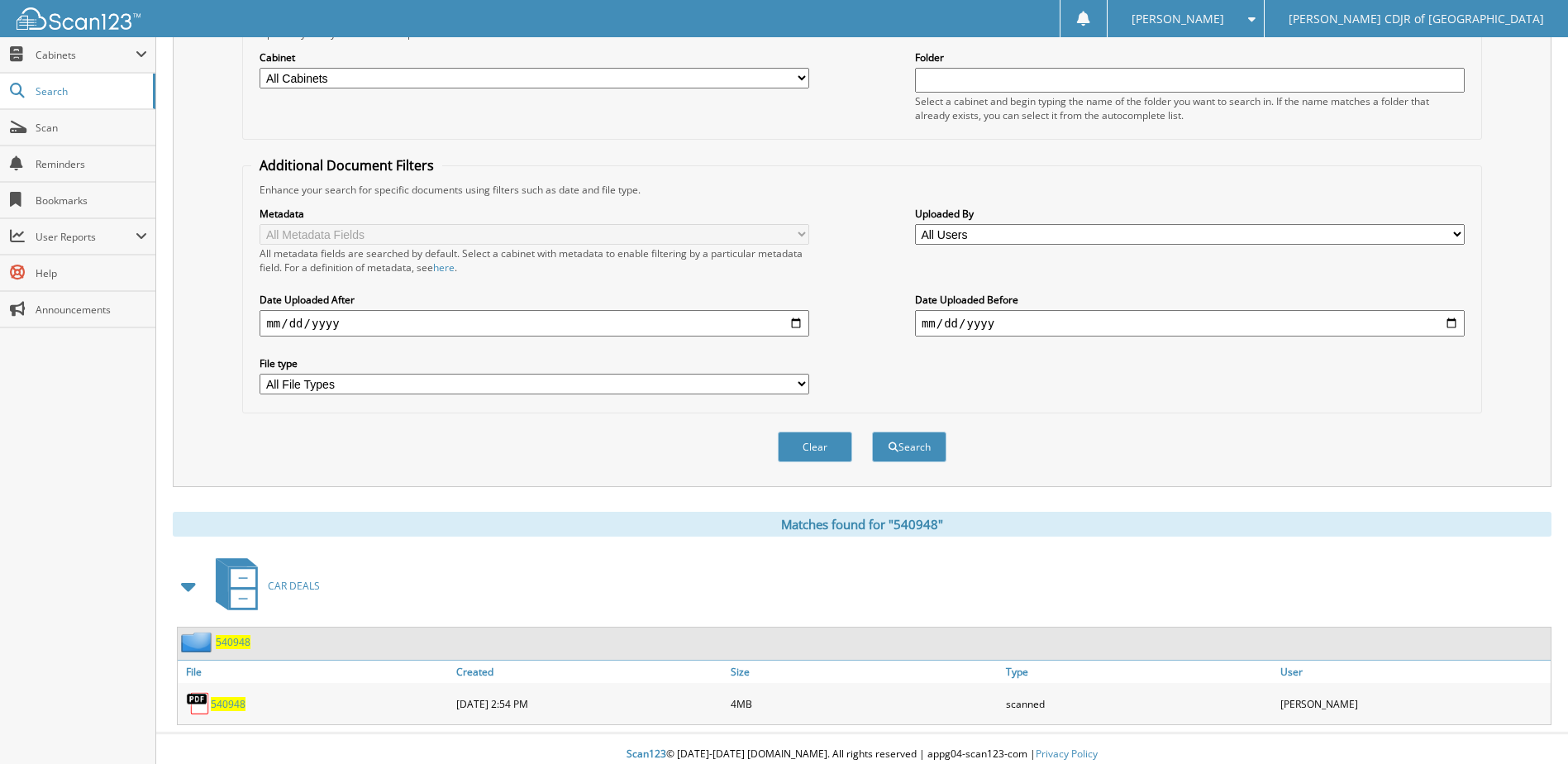
scroll to position [225, 0]
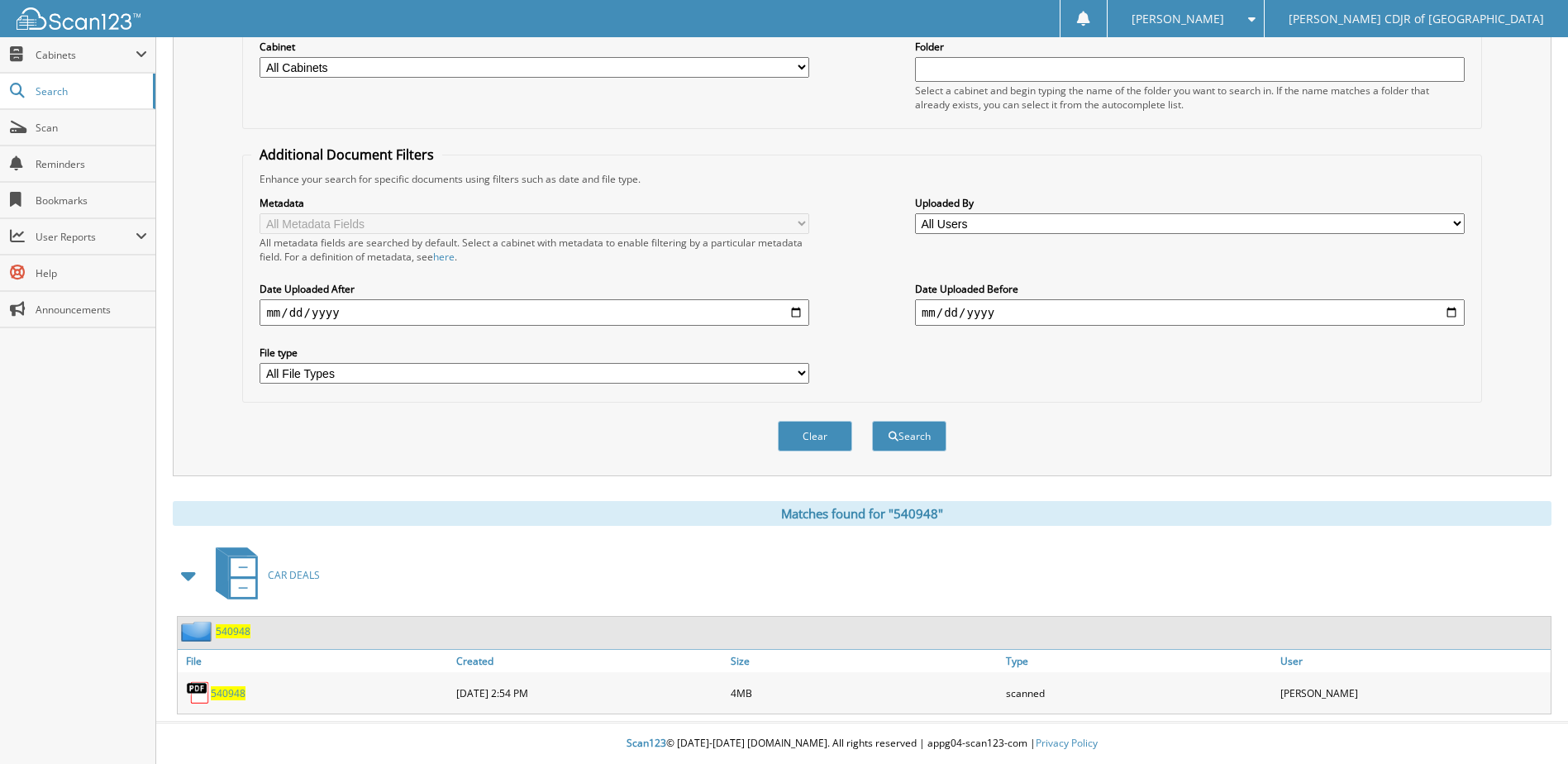
click at [228, 636] on span "540948" at bounding box center [232, 631] width 34 height 14
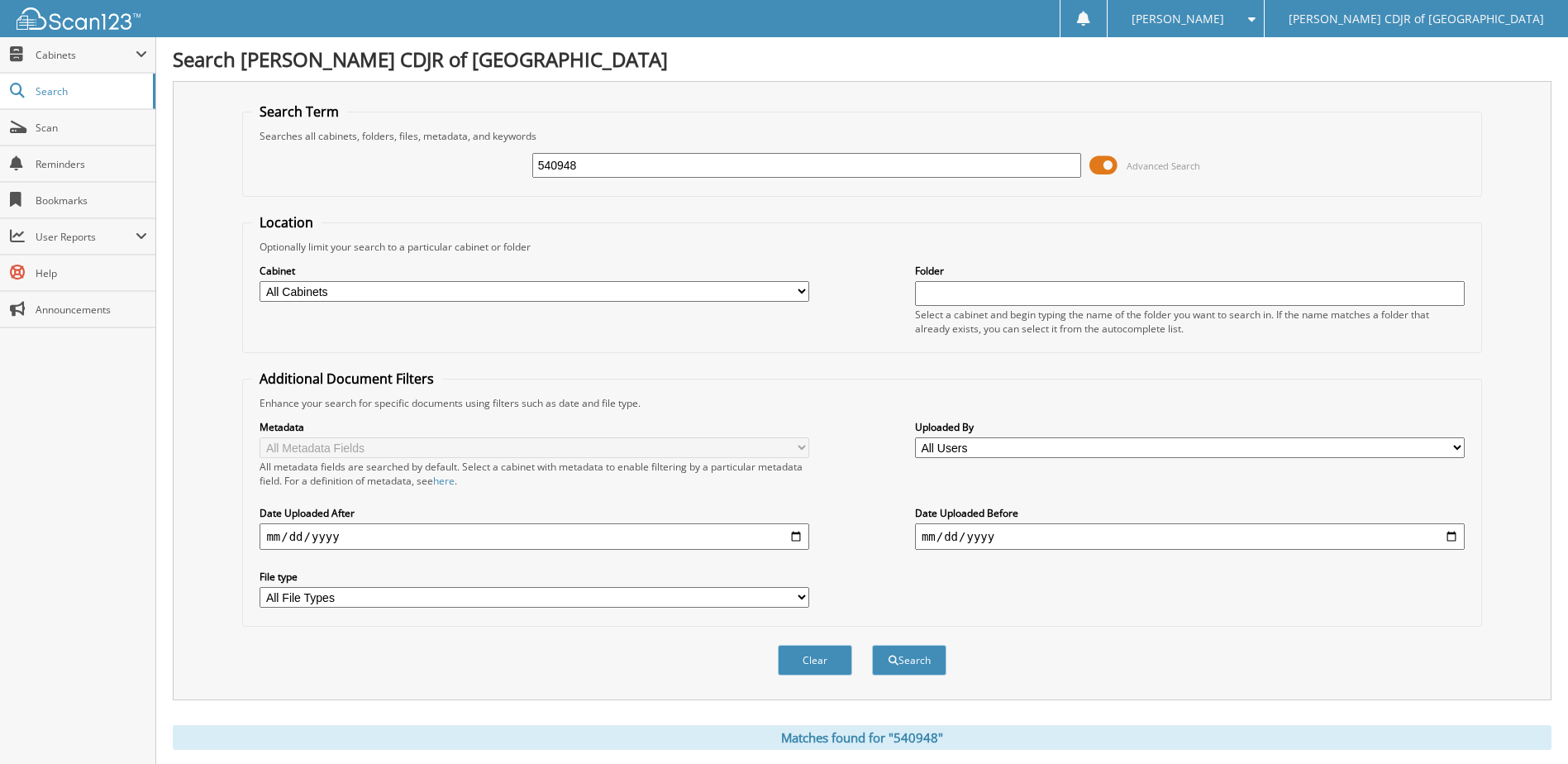
click at [677, 166] on input "540948" at bounding box center [807, 165] width 549 height 25
type input "5"
click at [563, 165] on input "text" at bounding box center [807, 165] width 549 height 25
type input "541056"
click at [872, 644] on button "Search" at bounding box center [909, 659] width 75 height 31
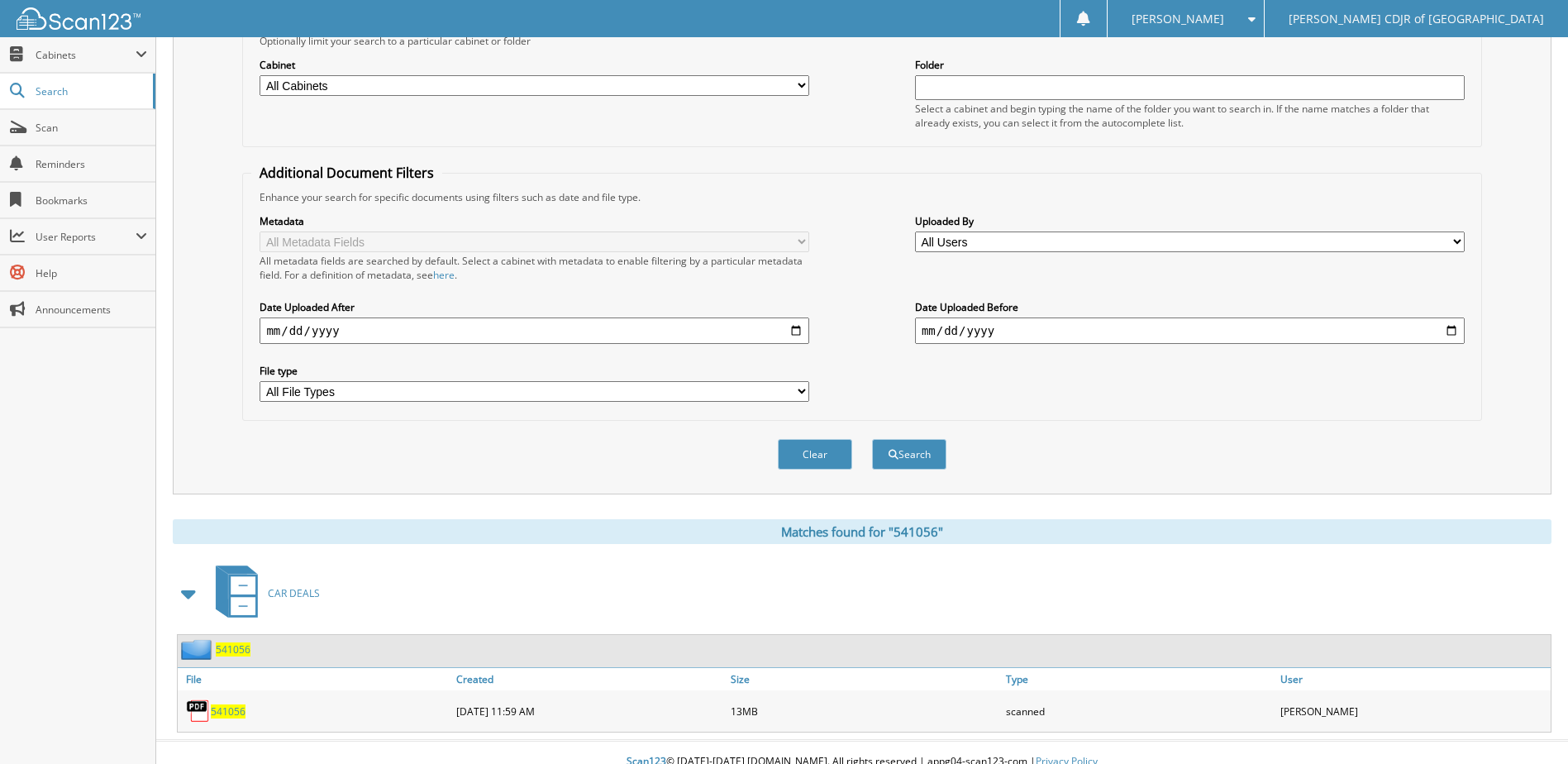
scroll to position [225, 0]
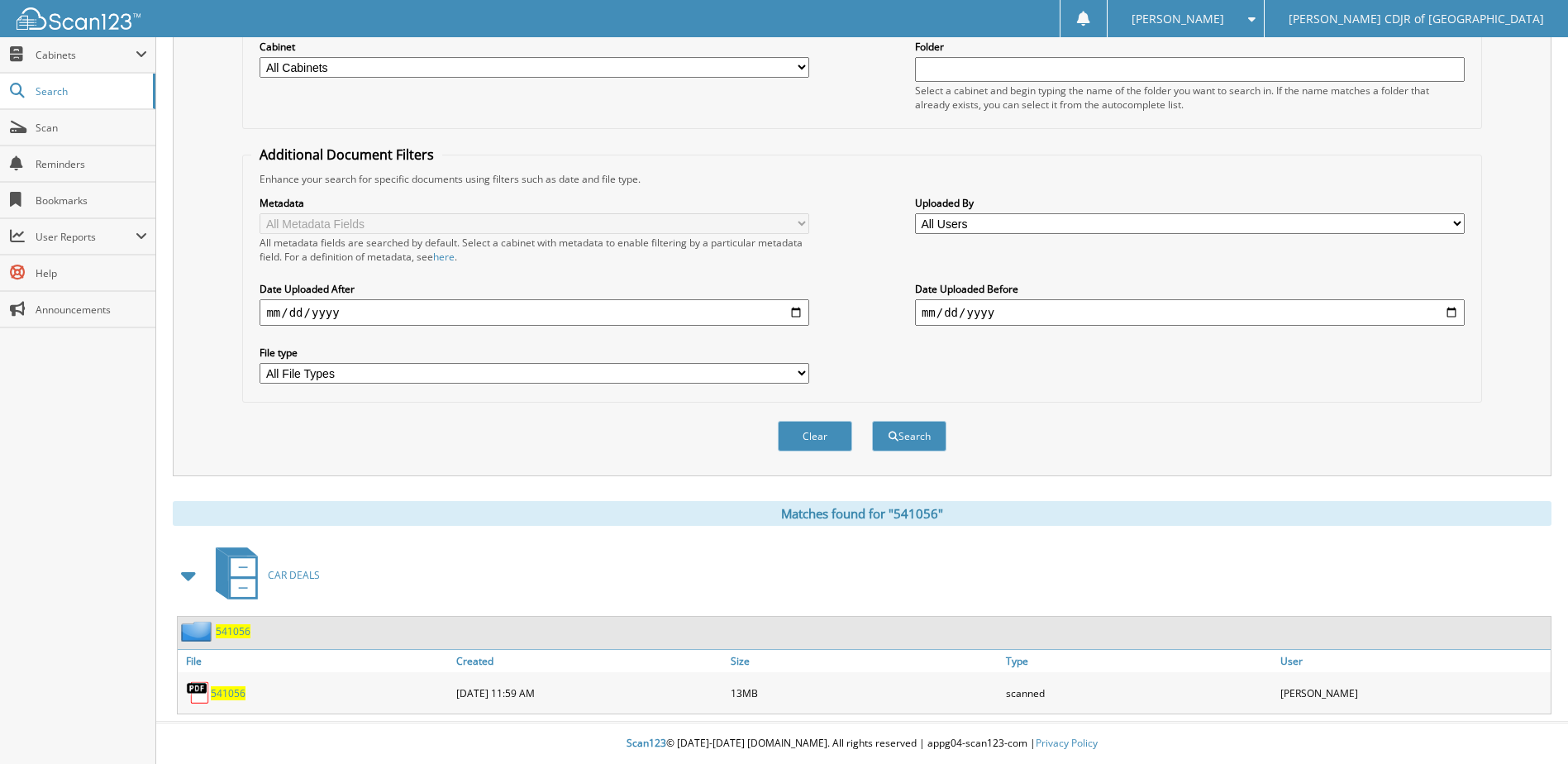
click at [229, 629] on span "541056" at bounding box center [232, 631] width 34 height 14
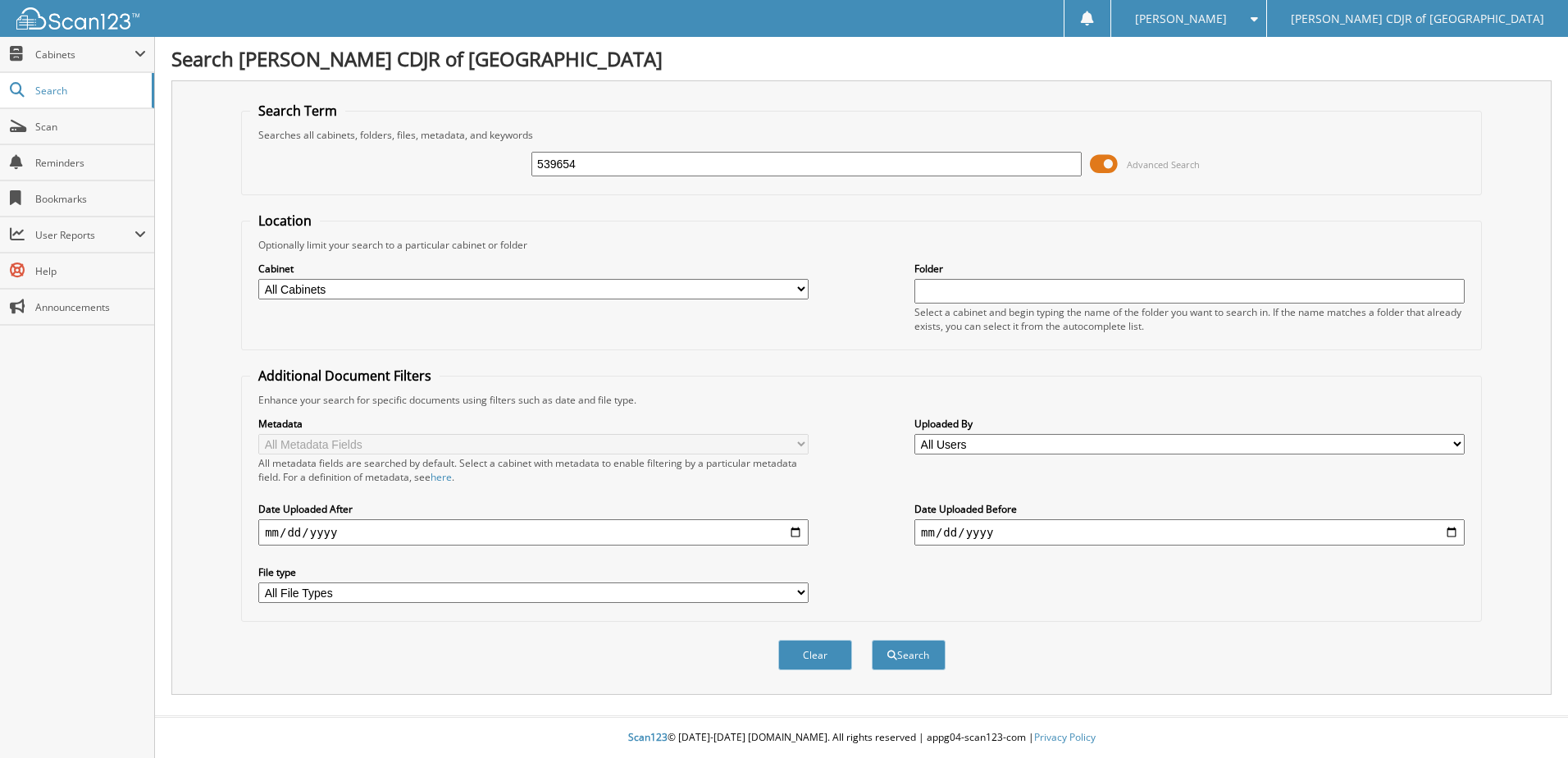
type input "539654"
click at [872, 639] on button "Search" at bounding box center [909, 654] width 74 height 31
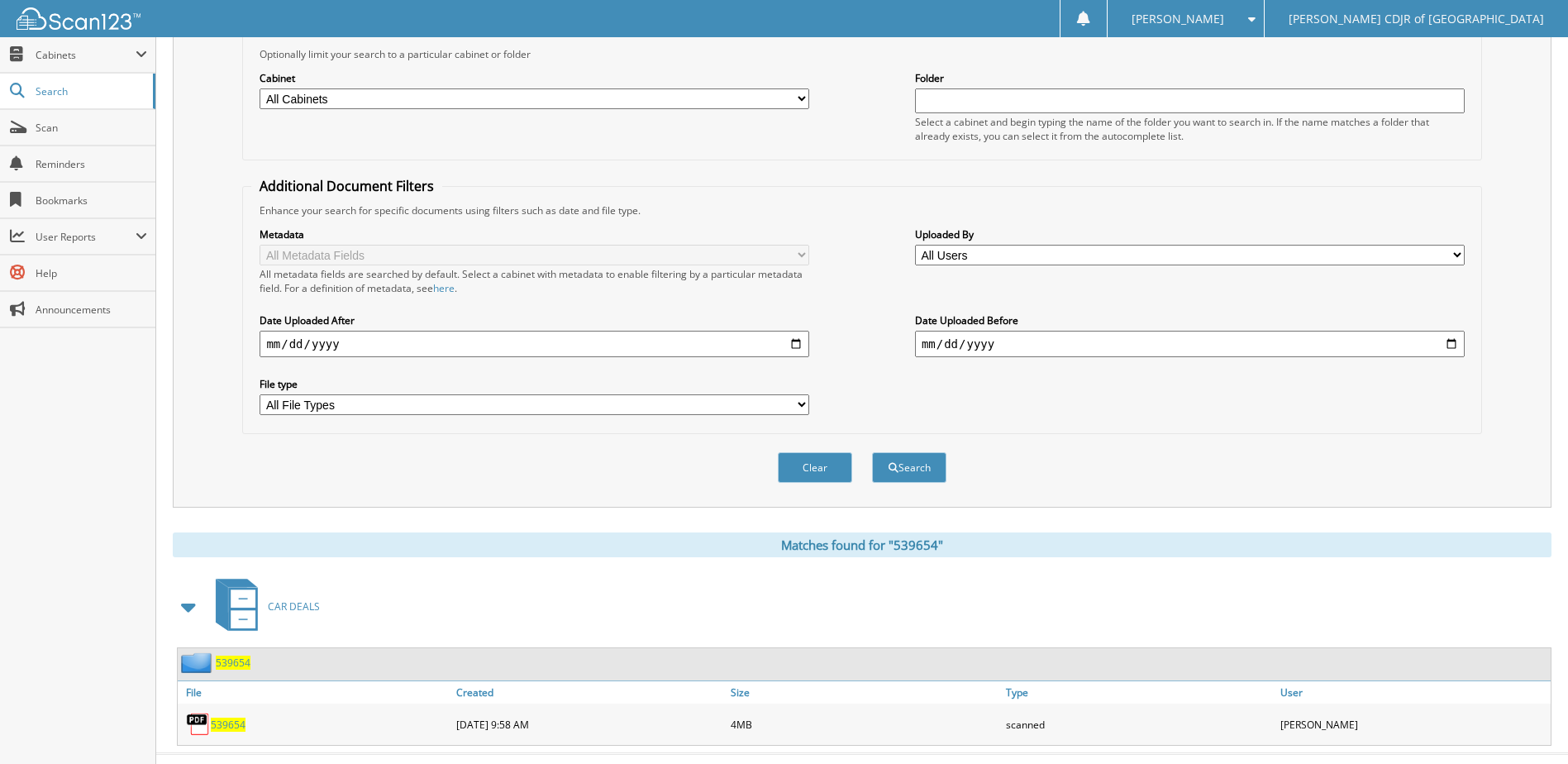
scroll to position [225, 0]
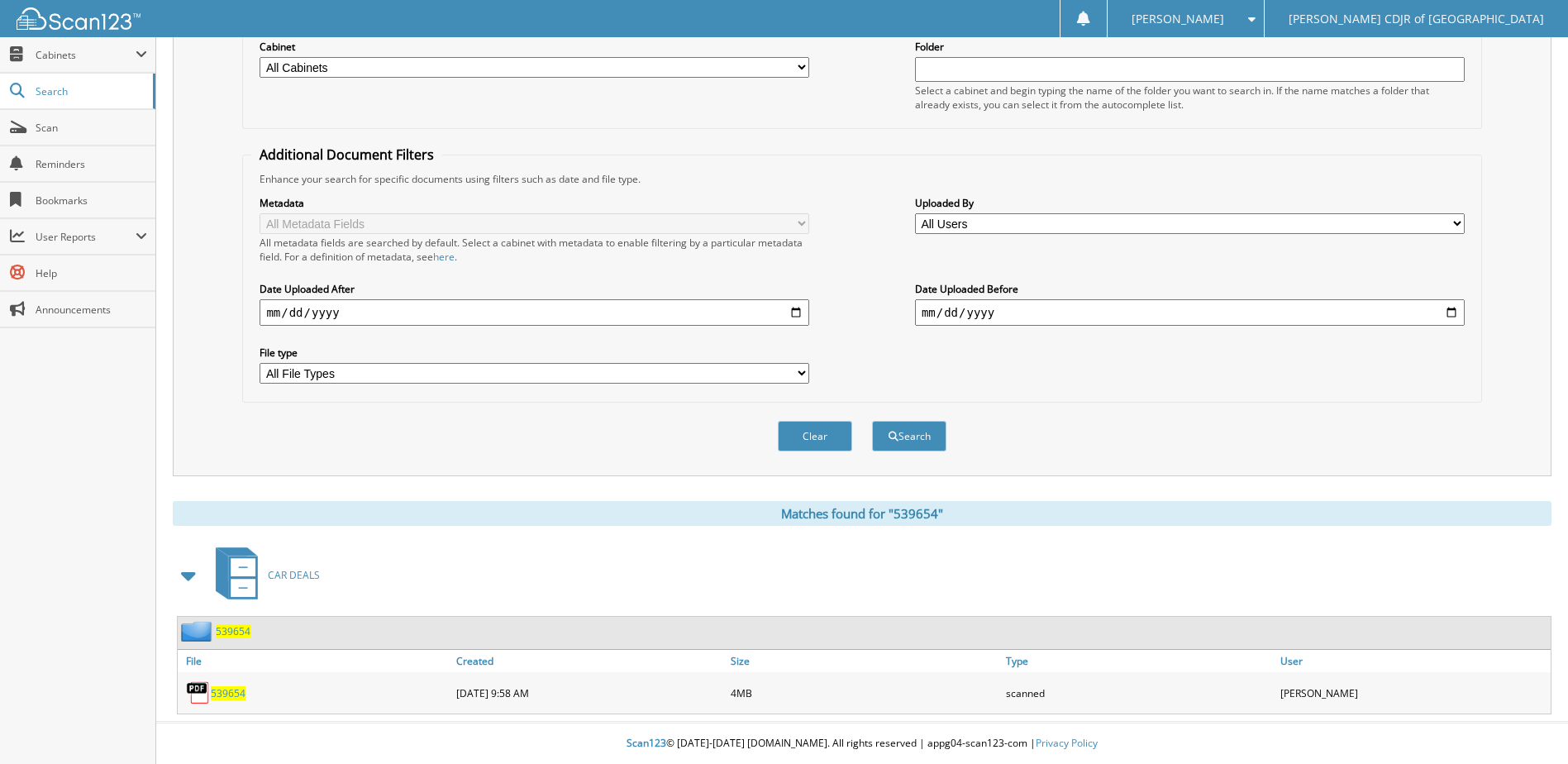
click at [229, 627] on span "539654" at bounding box center [232, 631] width 34 height 14
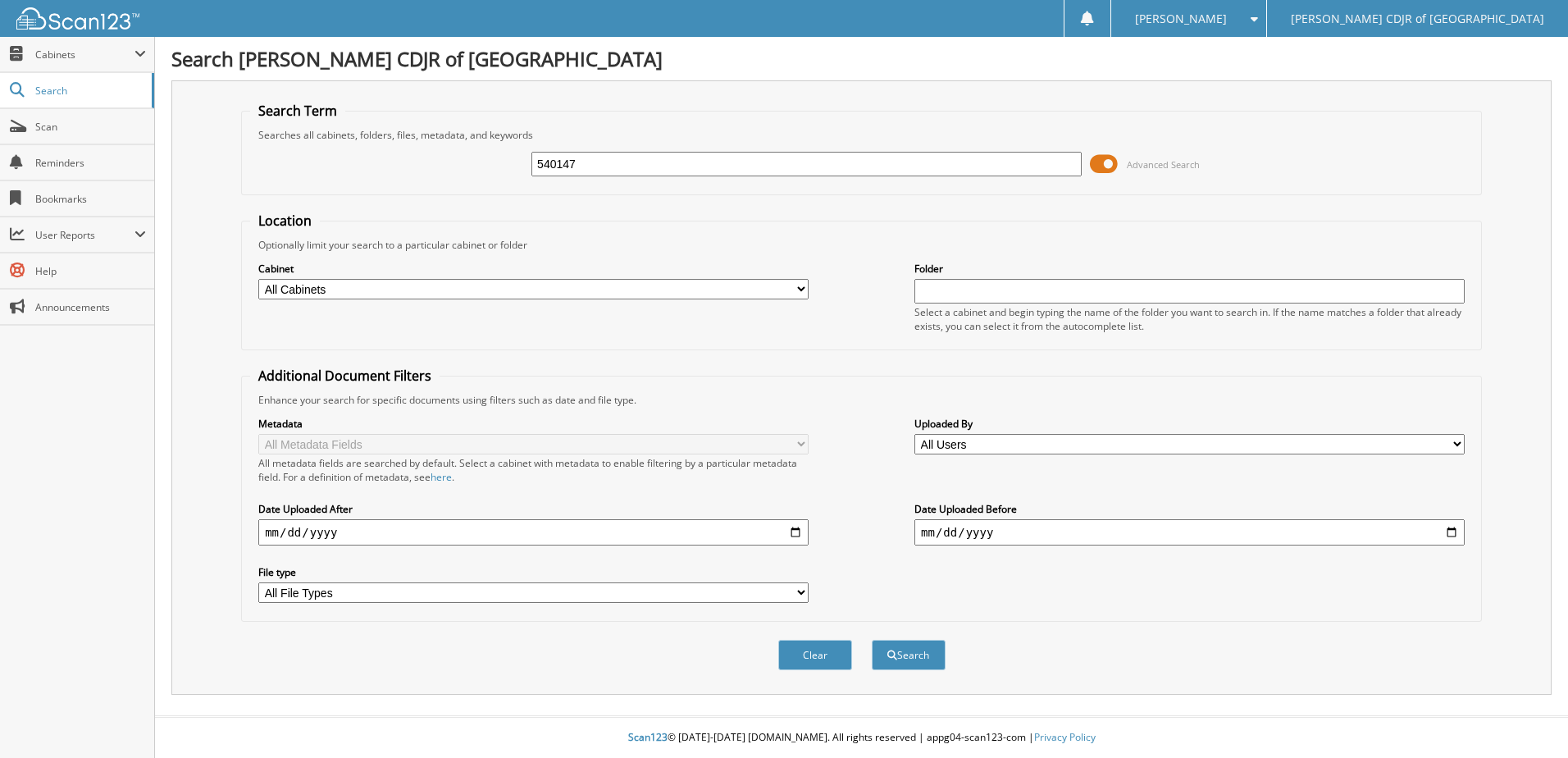
type input "540147"
click at [872, 639] on button "Search" at bounding box center [909, 654] width 74 height 31
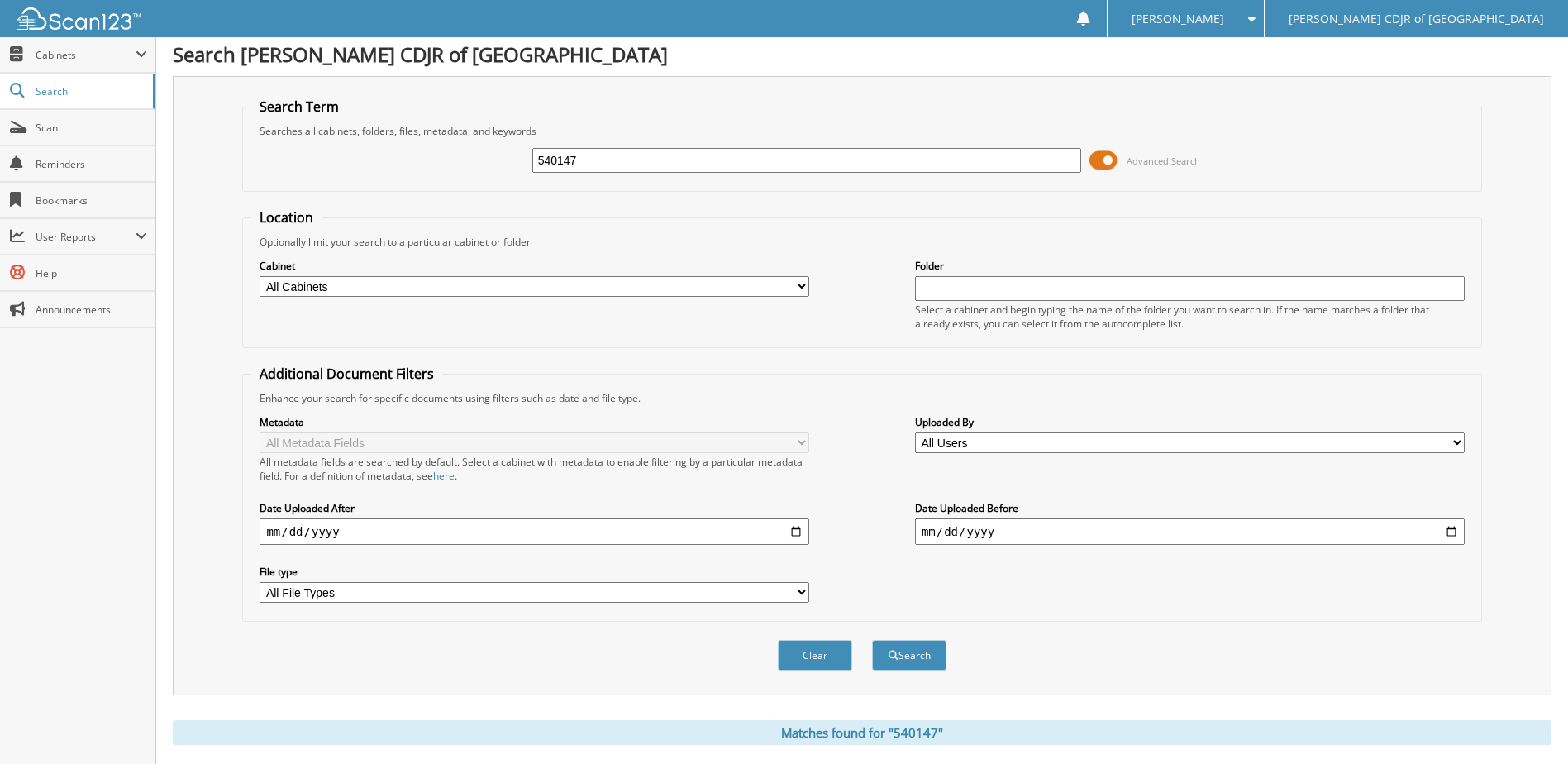
scroll to position [225, 0]
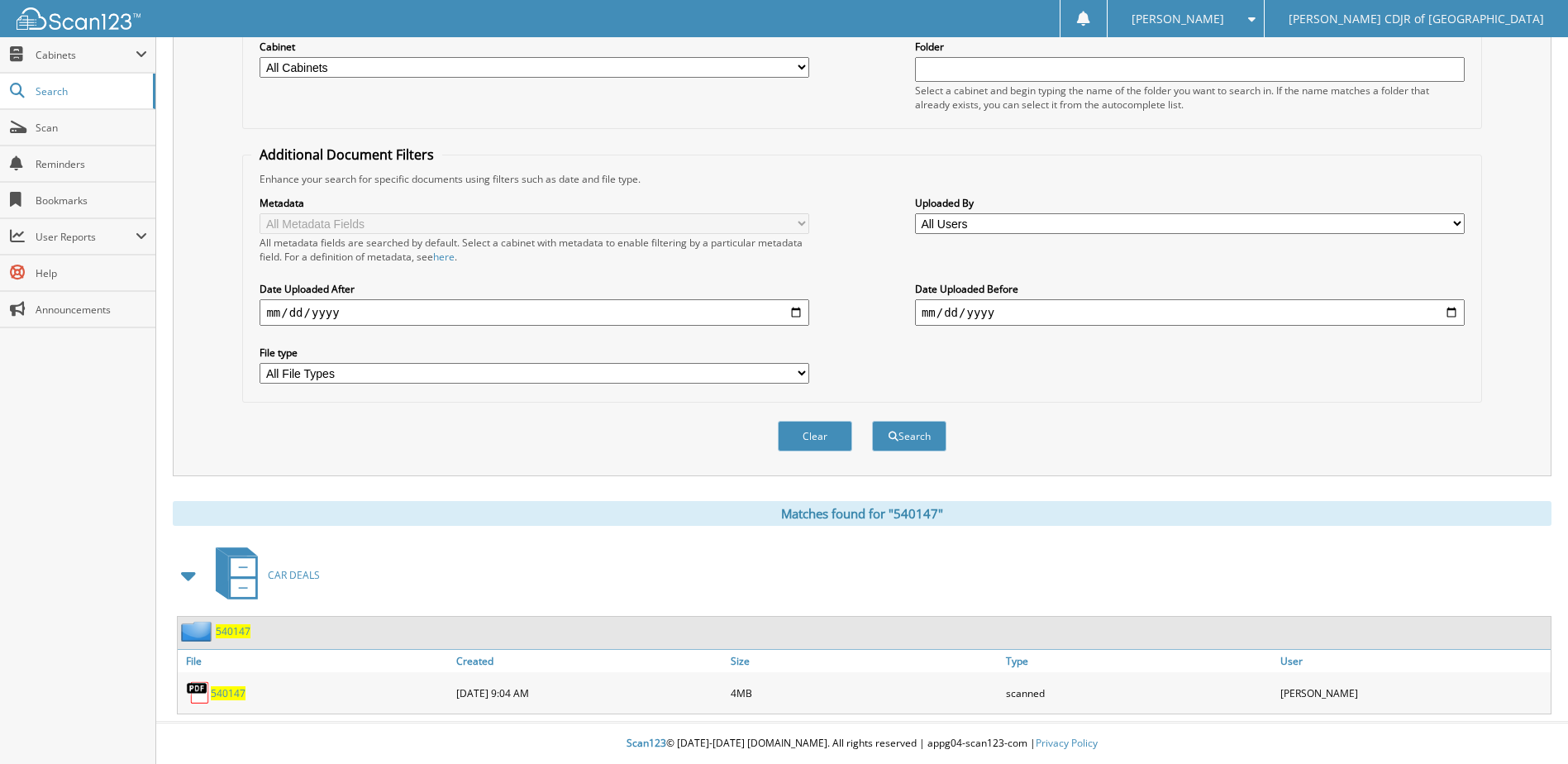
click at [229, 638] on div "540147" at bounding box center [214, 631] width 73 height 21
click at [243, 629] on span "540147" at bounding box center [232, 631] width 34 height 14
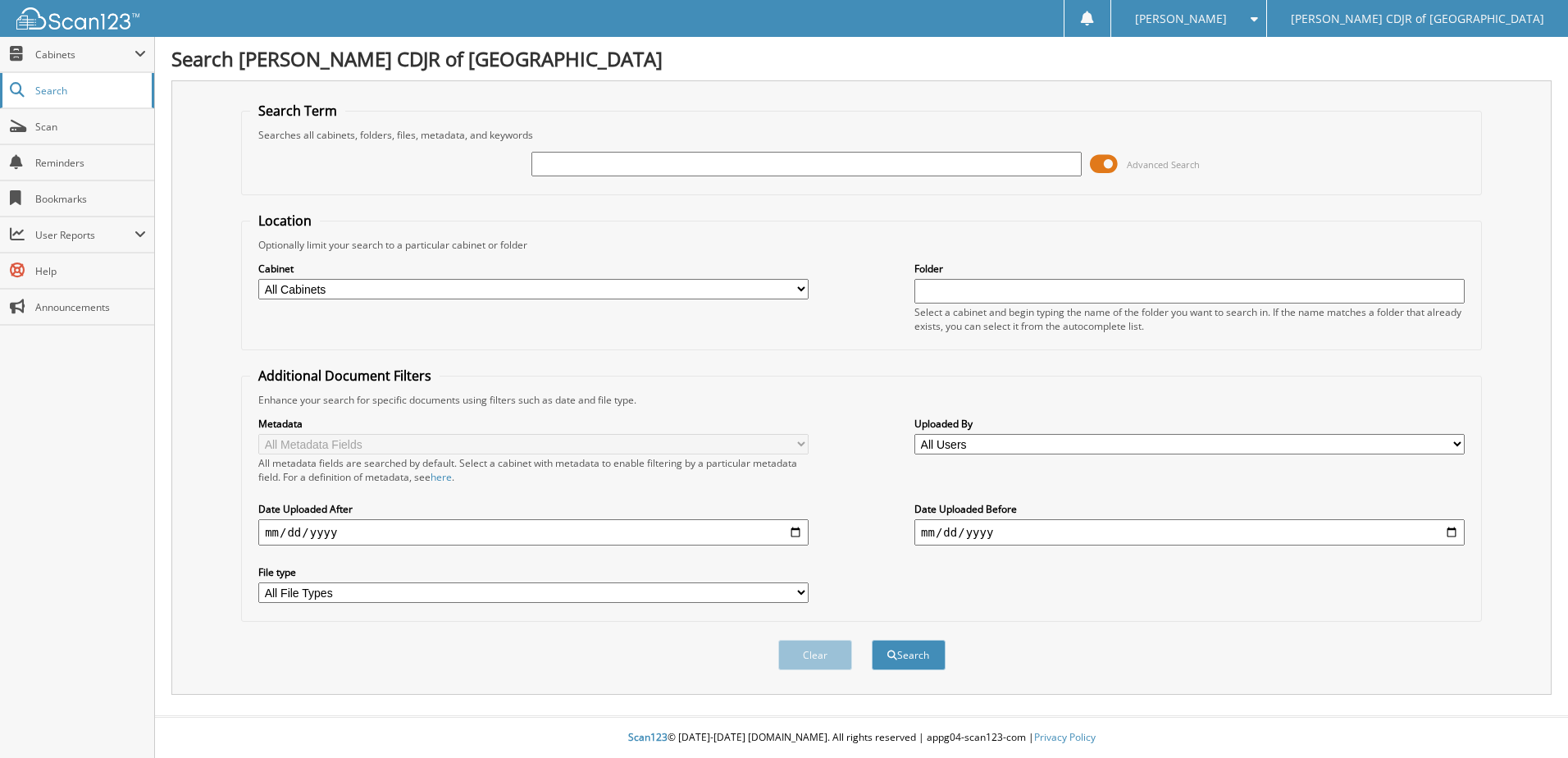
click at [54, 89] on span "Search" at bounding box center [89, 91] width 108 height 14
click at [577, 170] on input "text" at bounding box center [806, 164] width 550 height 24
type input "540948"
click at [872, 639] on button "Search" at bounding box center [909, 654] width 74 height 31
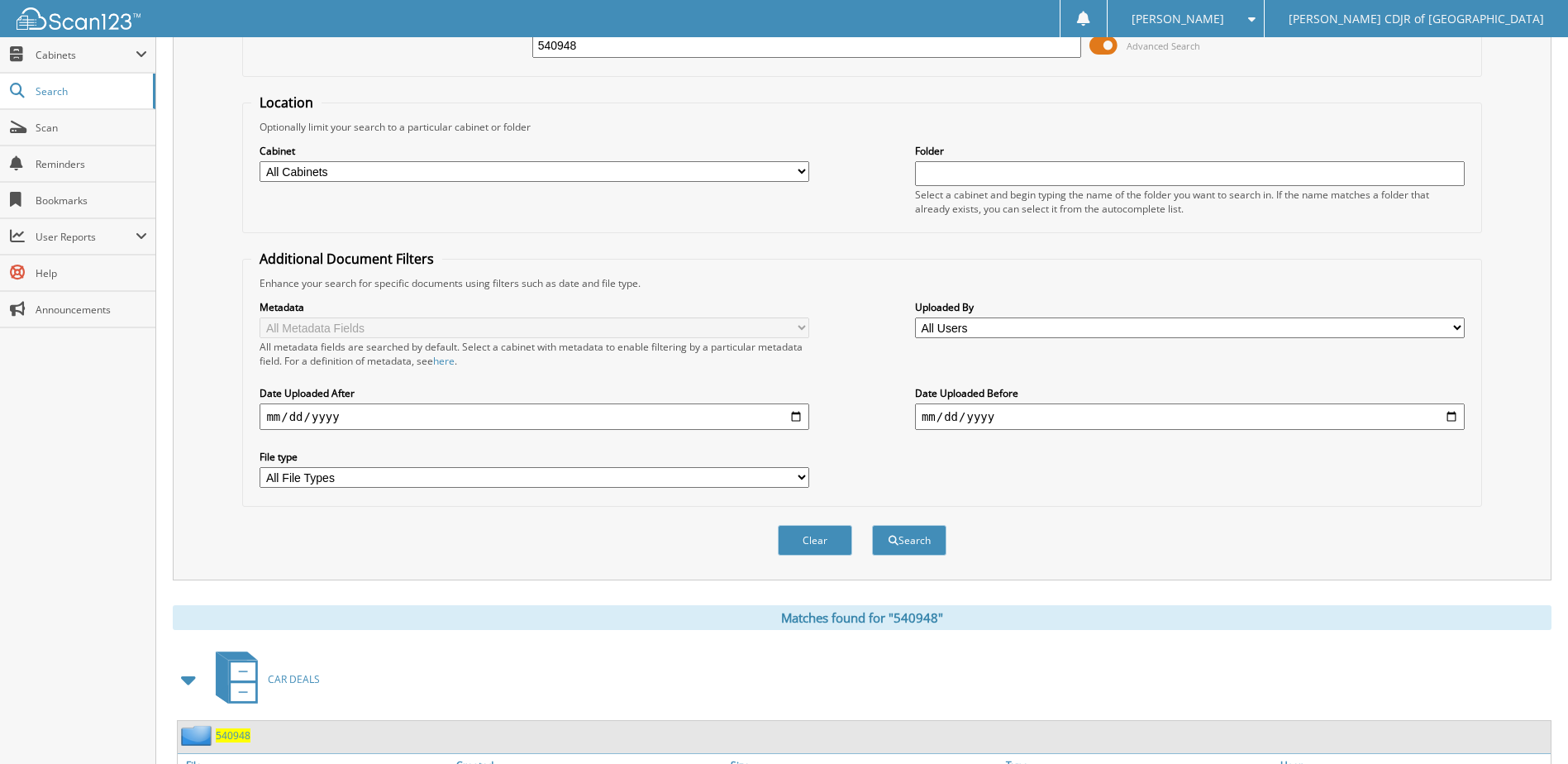
scroll to position [225, 0]
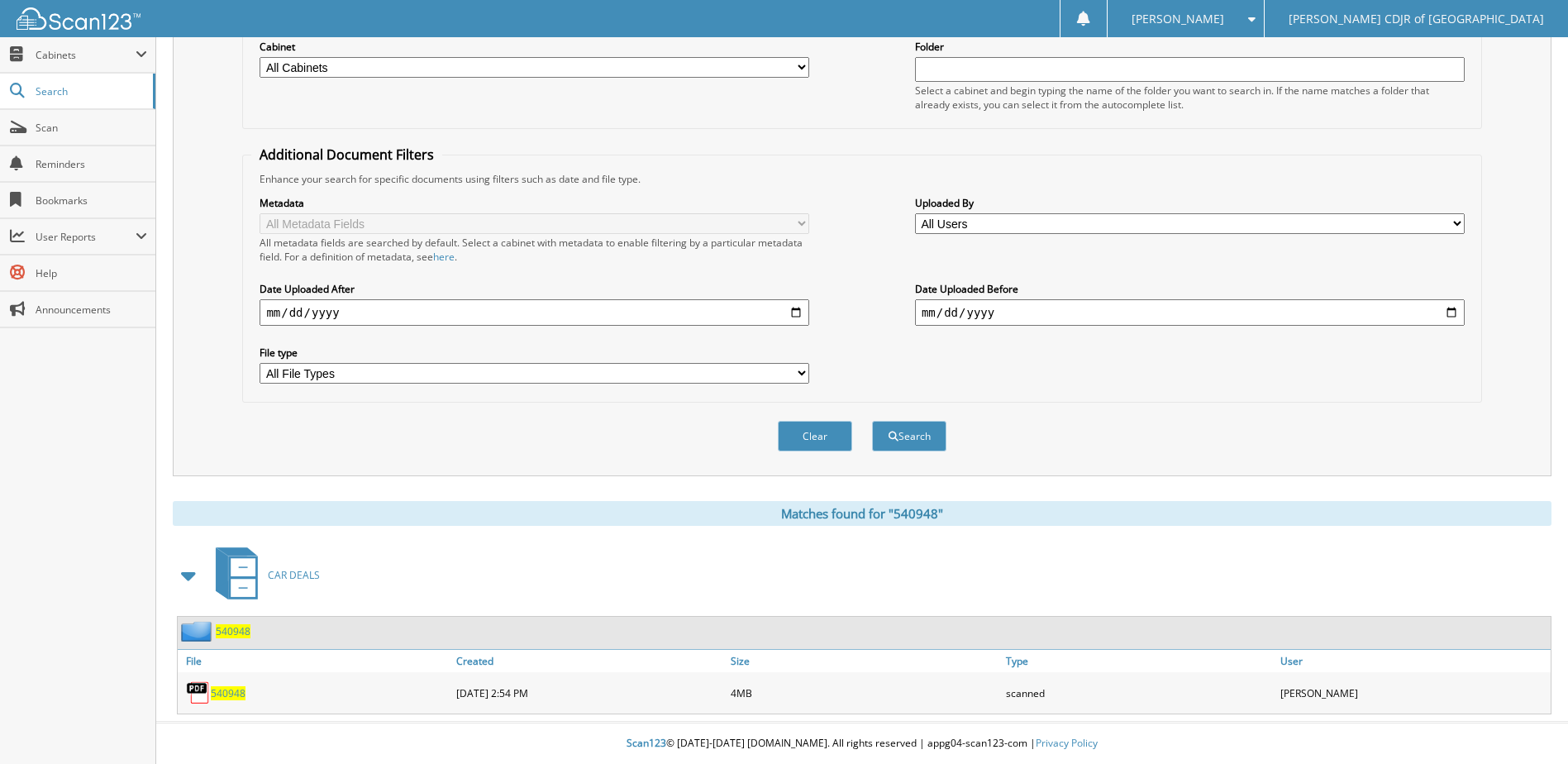
click at [241, 634] on span "540948" at bounding box center [232, 631] width 34 height 14
